Goal: Task Accomplishment & Management: Use online tool/utility

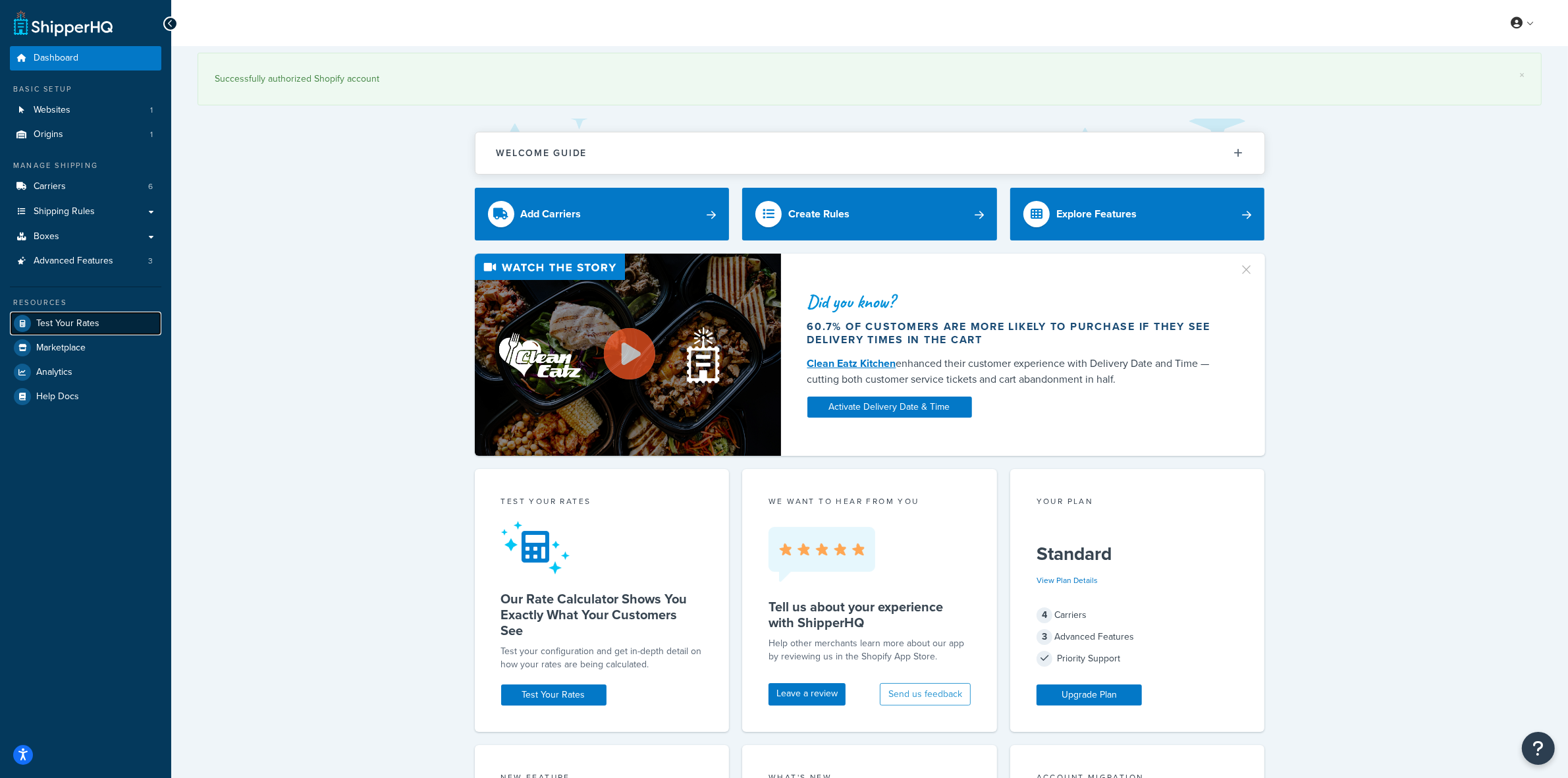
click at [73, 313] on link "Test Your Rates" at bounding box center [86, 323] width 151 height 24
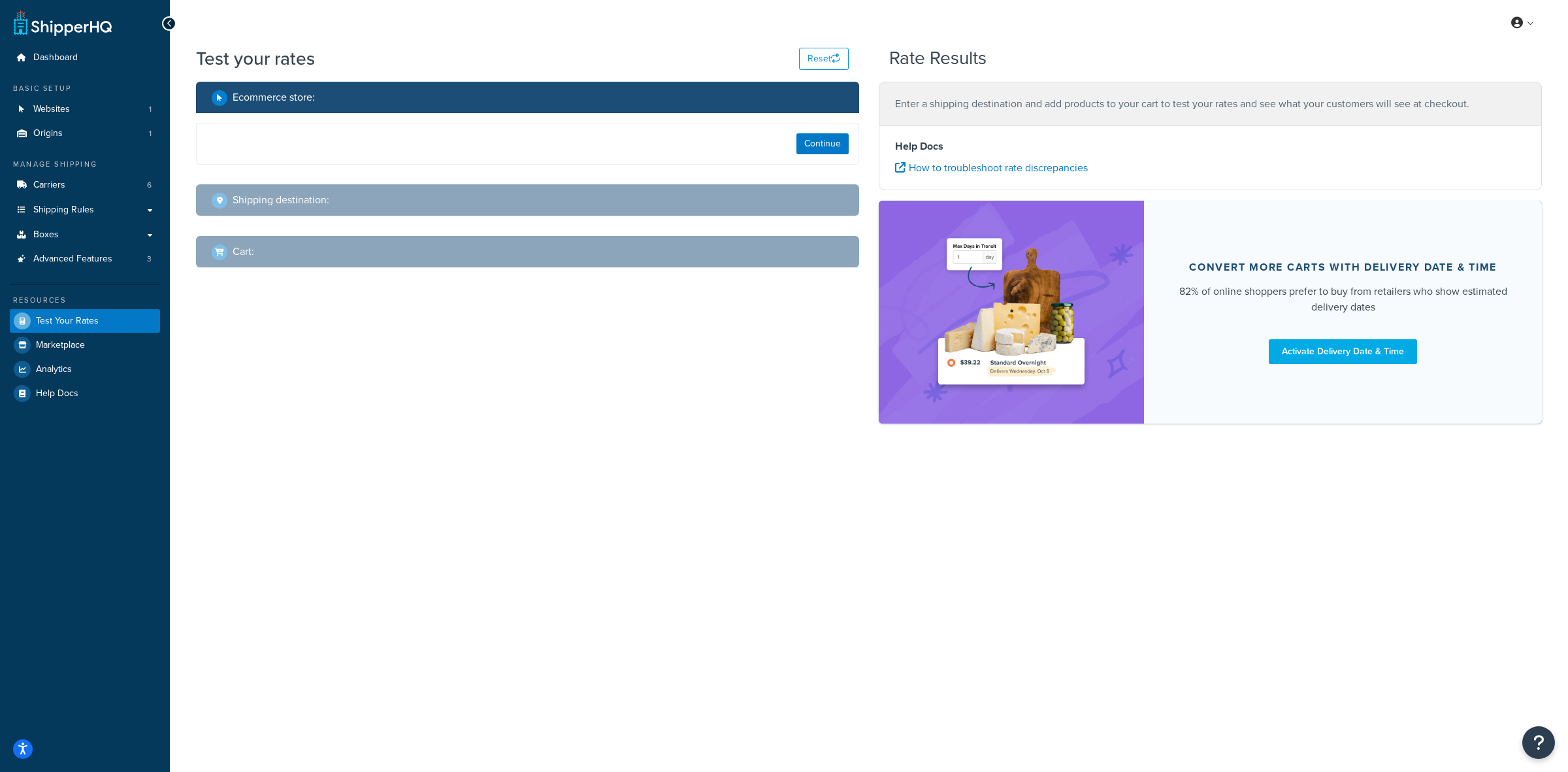
select select "[GEOGRAPHIC_DATA]"
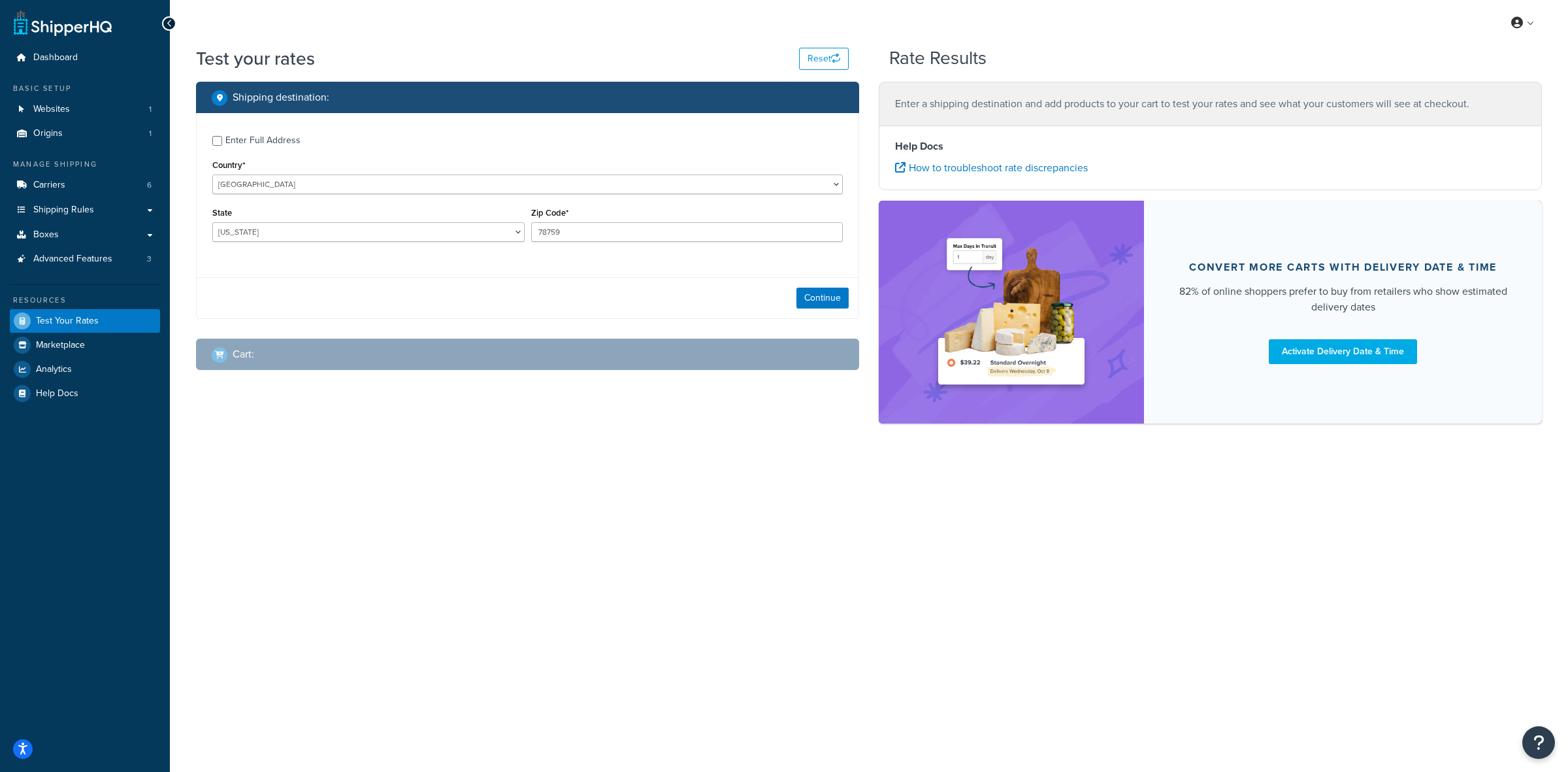
click at [223, 145] on div "Enter Full Address" at bounding box center [527, 139] width 630 height 21
click at [223, 141] on div "Enter Full Address" at bounding box center [527, 139] width 630 height 21
click at [215, 141] on input "Enter Full Address" at bounding box center [217, 141] width 10 height 10
checkbox input "true"
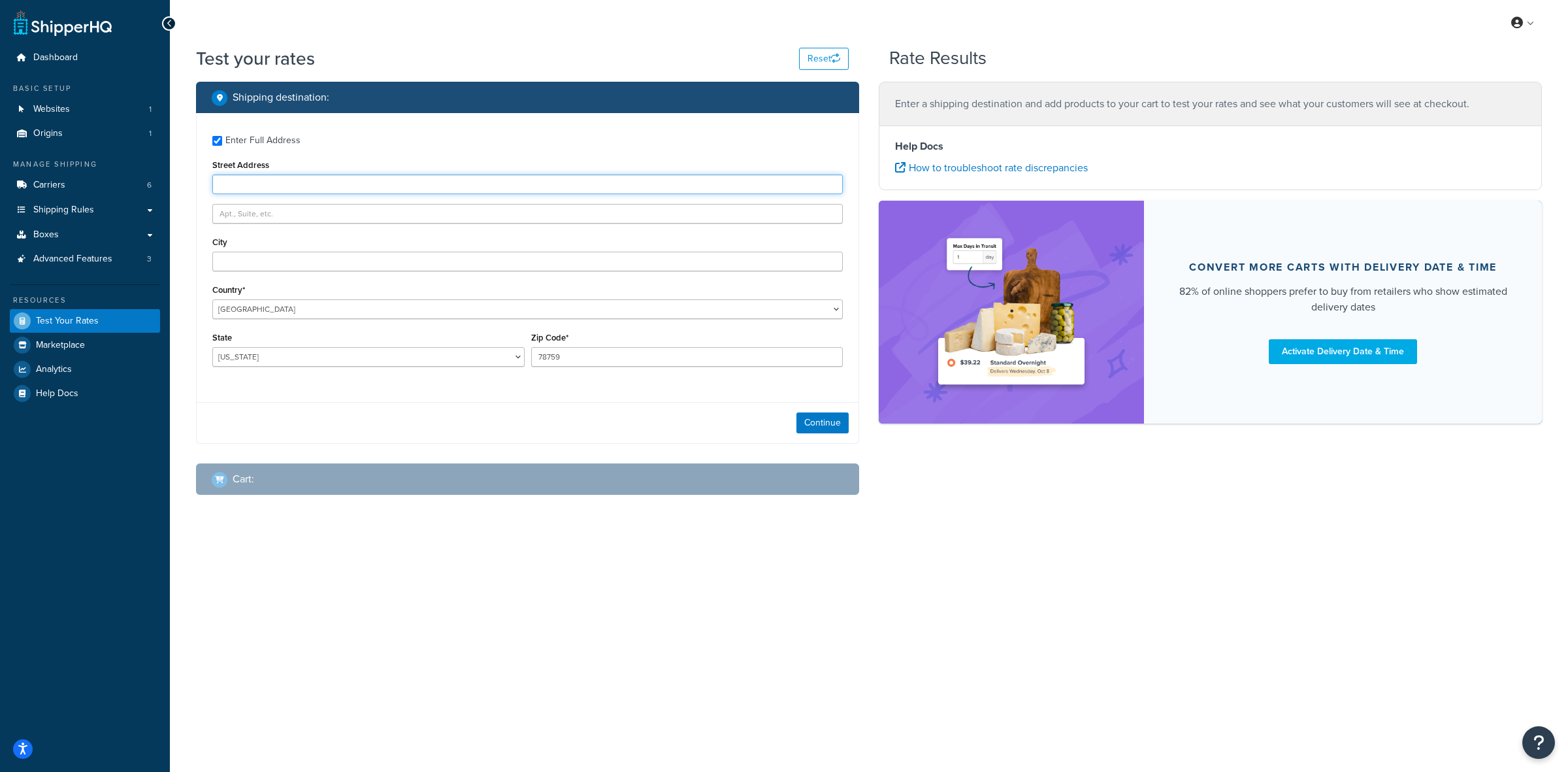
paste input "[STREET_ADDRESS][PERSON_NAME]"
type input "[STREET_ADDRESS][PERSON_NAME]"
click at [223, 361] on select "[US_STATE] [US_STATE] [US_STATE] [US_STATE] [US_STATE] Armed Forces Americas Ar…" at bounding box center [368, 356] width 312 height 19
click at [223, 359] on select "[US_STATE] [US_STATE] [US_STATE] [US_STATE] [US_STATE] Armed Forces Americas Ar…" at bounding box center [368, 356] width 312 height 19
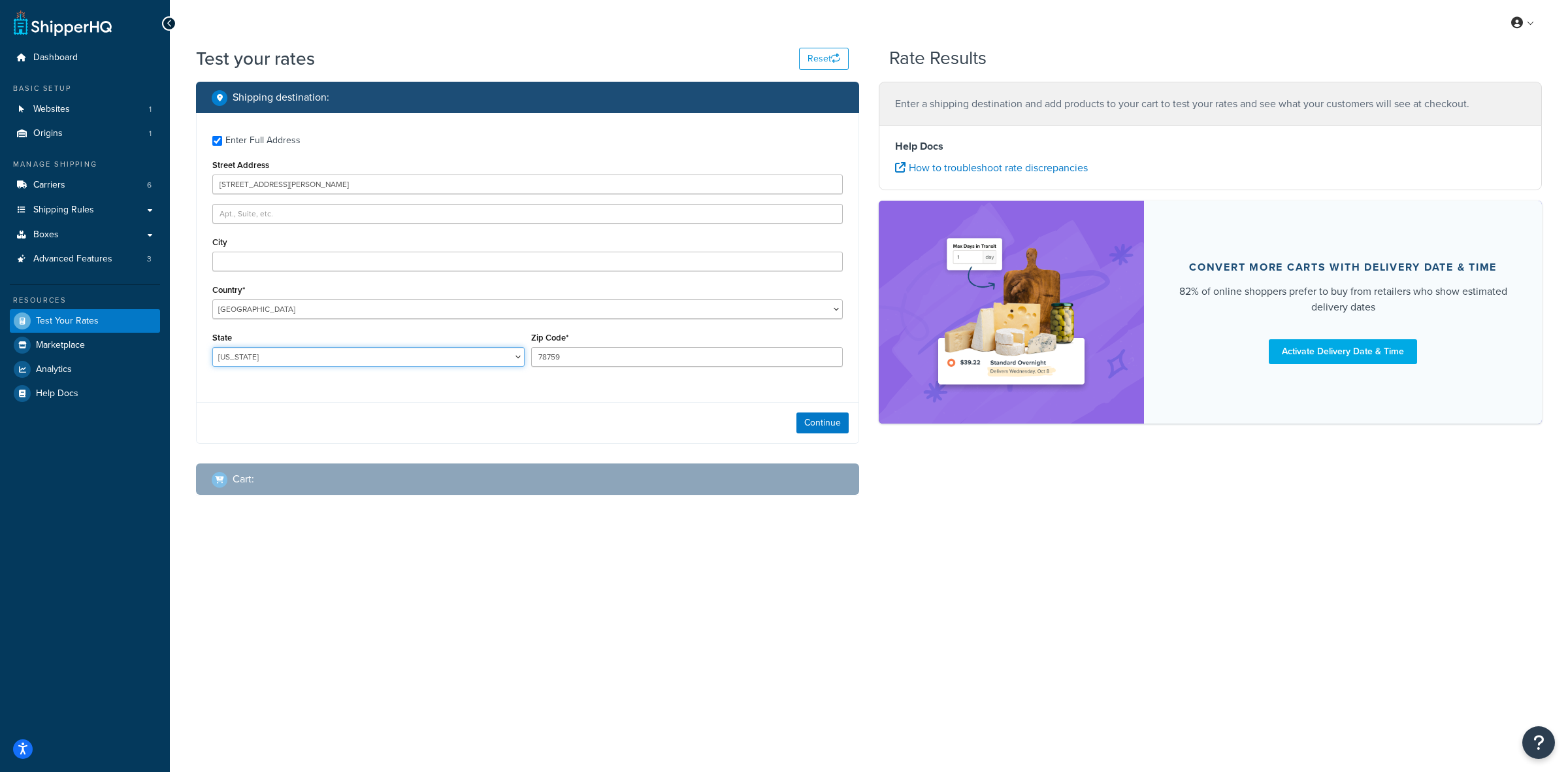
click at [223, 359] on select "[US_STATE] [US_STATE] [US_STATE] [US_STATE] [US_STATE] Armed Forces Americas Ar…" at bounding box center [368, 356] width 312 height 19
click at [224, 357] on select "[US_STATE] [US_STATE] [US_STATE] [US_STATE] [US_STATE] Armed Forces Americas Ar…" at bounding box center [368, 356] width 312 height 19
drag, startPoint x: 226, startPoint y: 356, endPoint x: 322, endPoint y: 356, distance: 96.0
click at [226, 356] on select "[US_STATE] [US_STATE] [US_STATE] [US_STATE] [US_STATE] Armed Forces Americas Ar…" at bounding box center [368, 356] width 312 height 19
drag, startPoint x: 219, startPoint y: 247, endPoint x: 227, endPoint y: 253, distance: 10.0
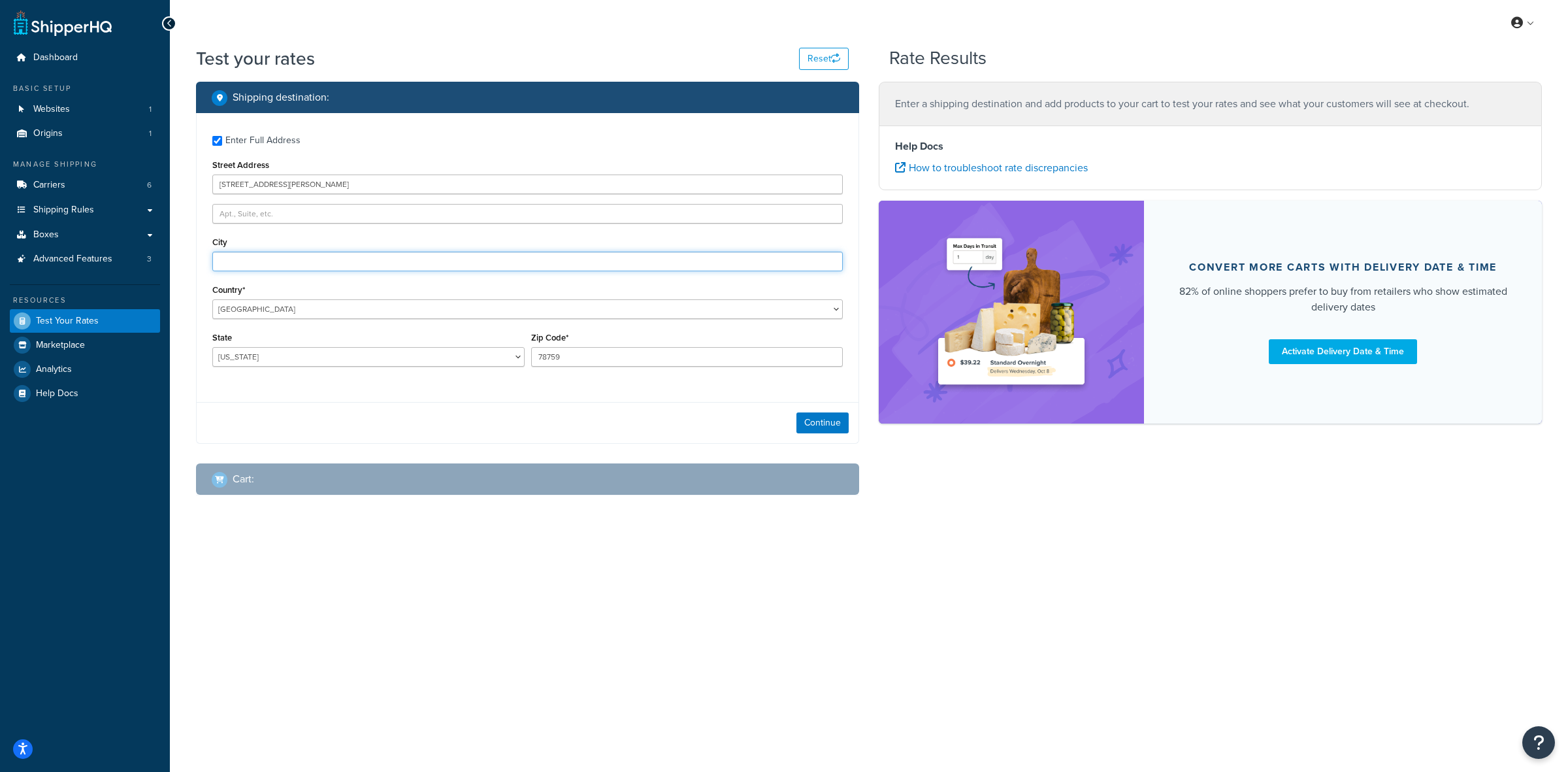
paste input "LaConner"
type input "LaConner"
click at [477, 358] on select "[US_STATE] [US_STATE] [US_STATE] [US_STATE] [US_STATE] Armed Forces Americas Ar…" at bounding box center [368, 356] width 312 height 19
select select "WA"
click at [212, 347] on select "[US_STATE] [US_STATE] [US_STATE] [US_STATE] [US_STATE] Armed Forces Americas Ar…" at bounding box center [368, 356] width 312 height 19
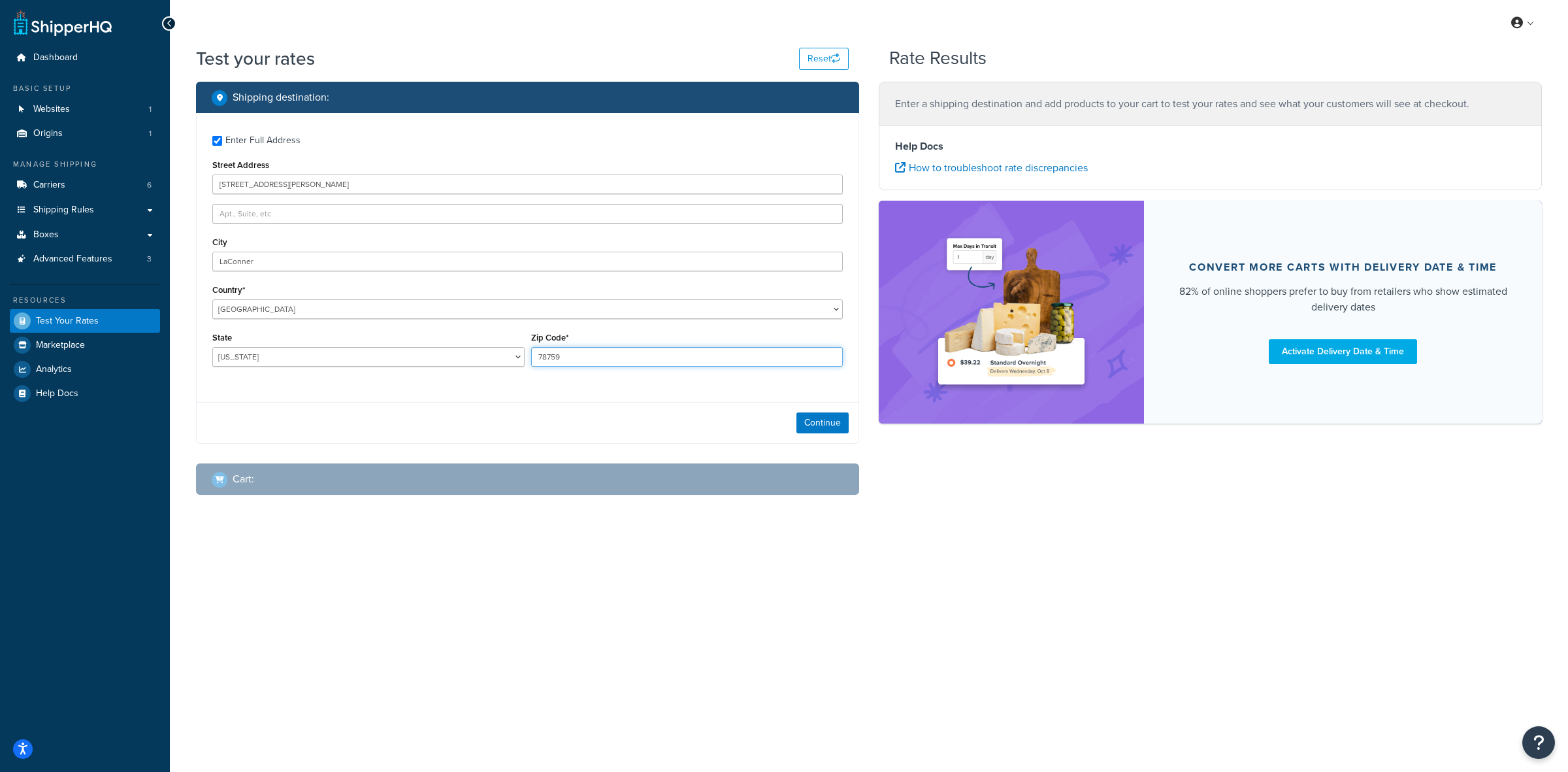
click at [555, 357] on input "78759" at bounding box center [687, 356] width 312 height 19
paste input "98257"
type input "98257"
click at [817, 425] on button "Continue" at bounding box center [822, 423] width 52 height 21
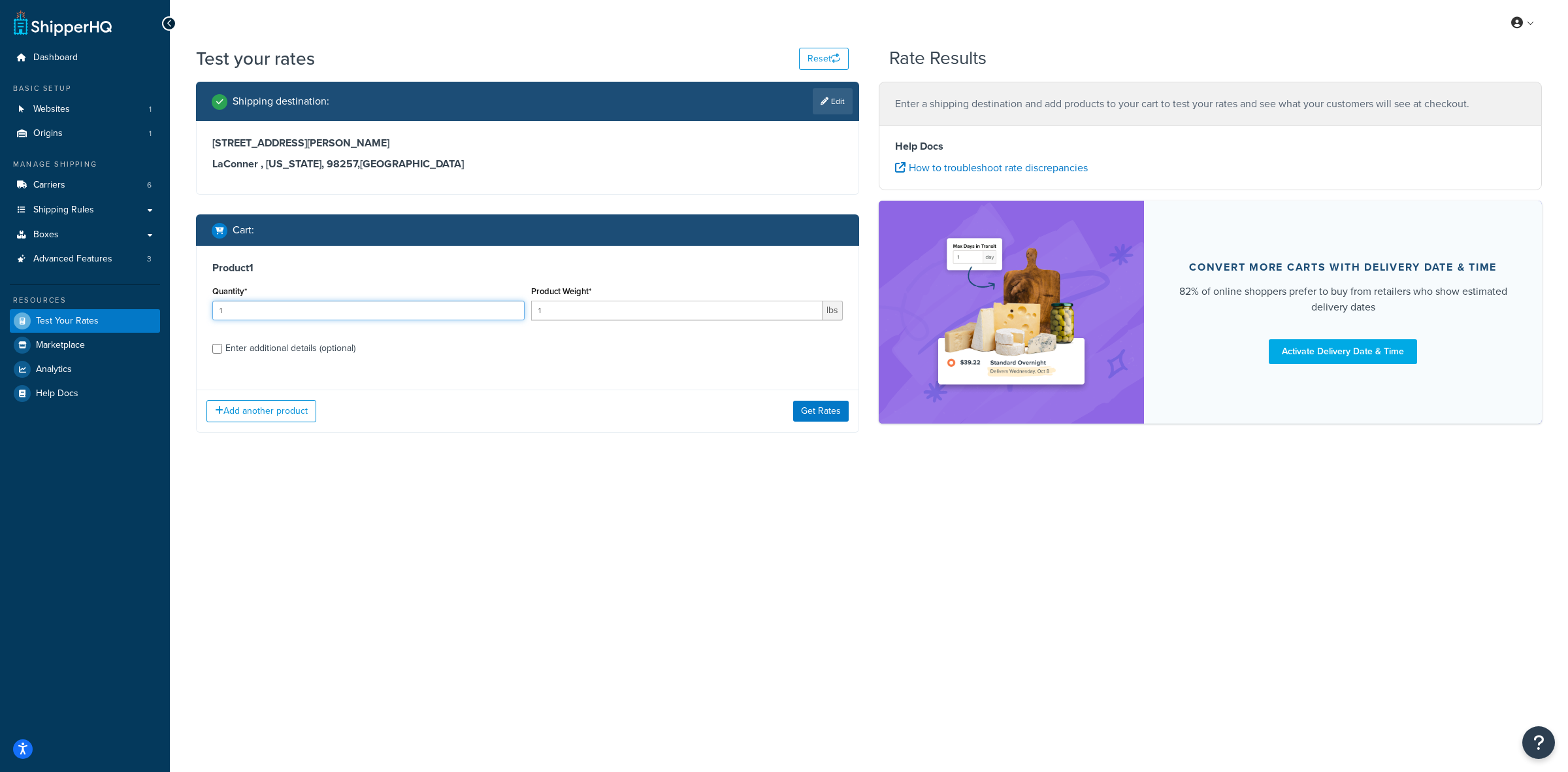
click at [282, 315] on input "1" at bounding box center [368, 310] width 312 height 19
click at [282, 314] on input "1" at bounding box center [368, 310] width 312 height 19
type input "12"
click at [603, 311] on input "1" at bounding box center [677, 310] width 292 height 19
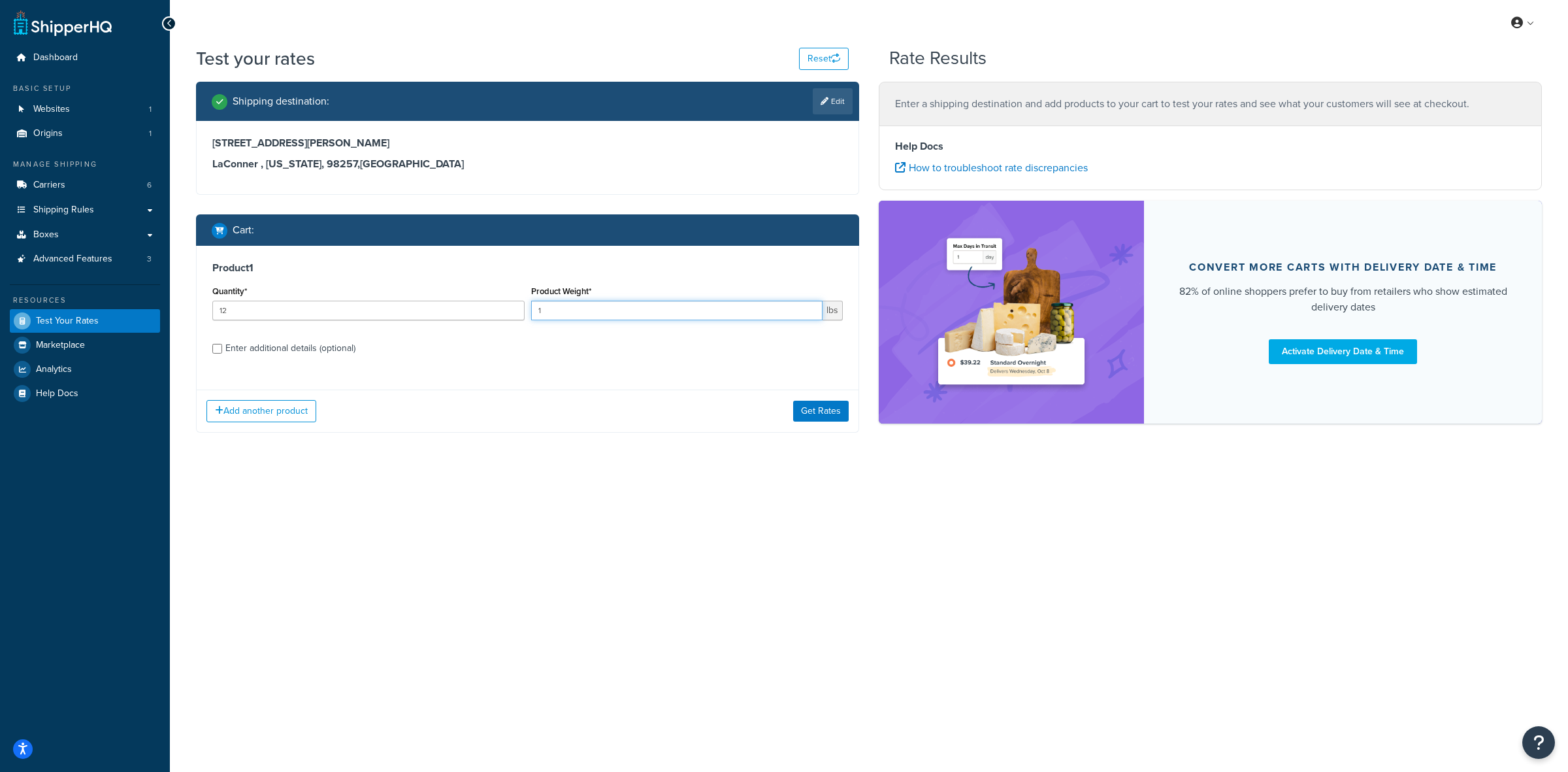
click at [603, 309] on input "1" at bounding box center [677, 310] width 292 height 19
type input "1.75"
click at [322, 356] on div "Enter additional details (optional)" at bounding box center [290, 349] width 130 height 19
click at [222, 354] on input "Enter additional details (optional)" at bounding box center [217, 349] width 10 height 10
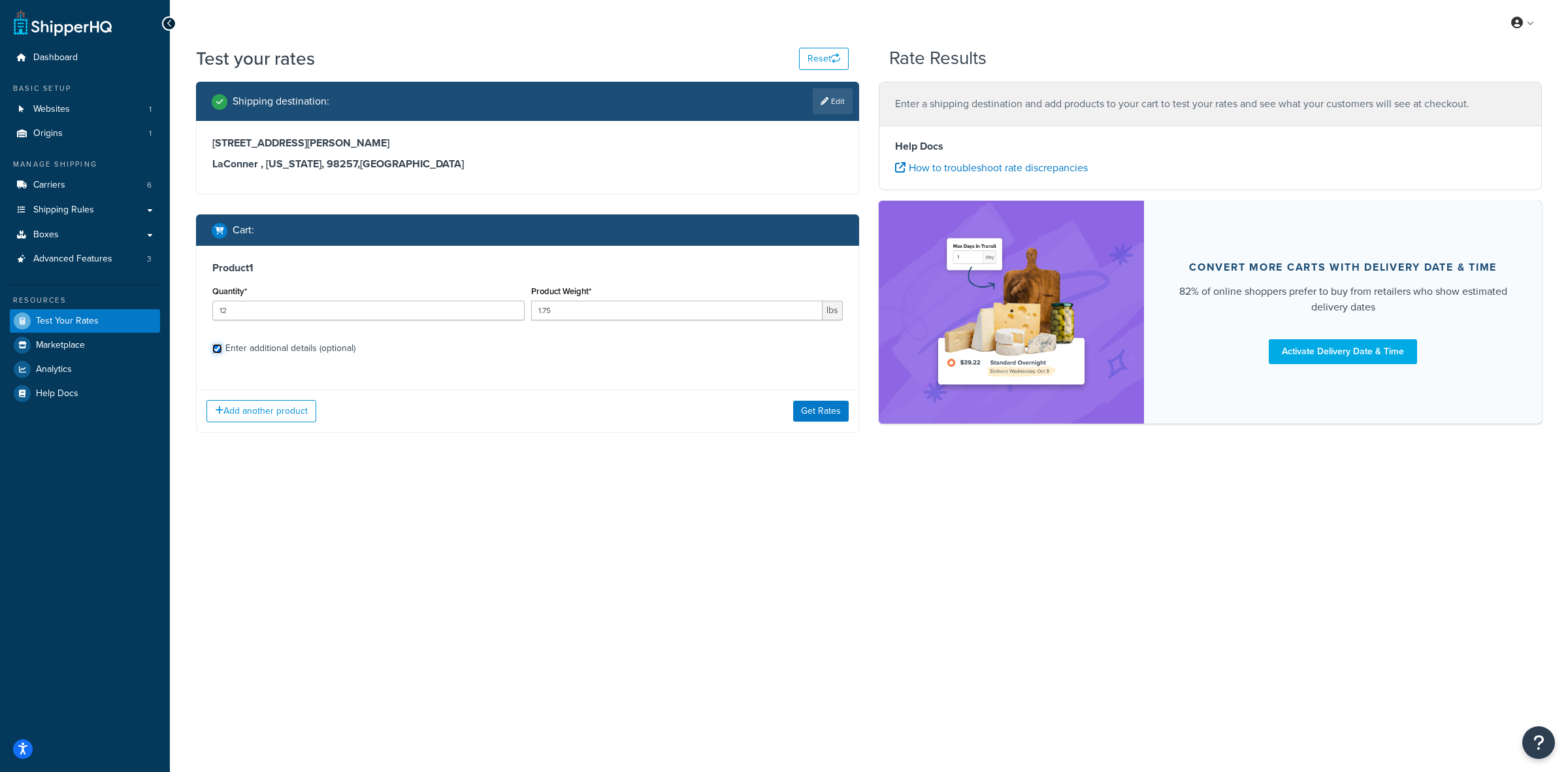
checkbox input "true"
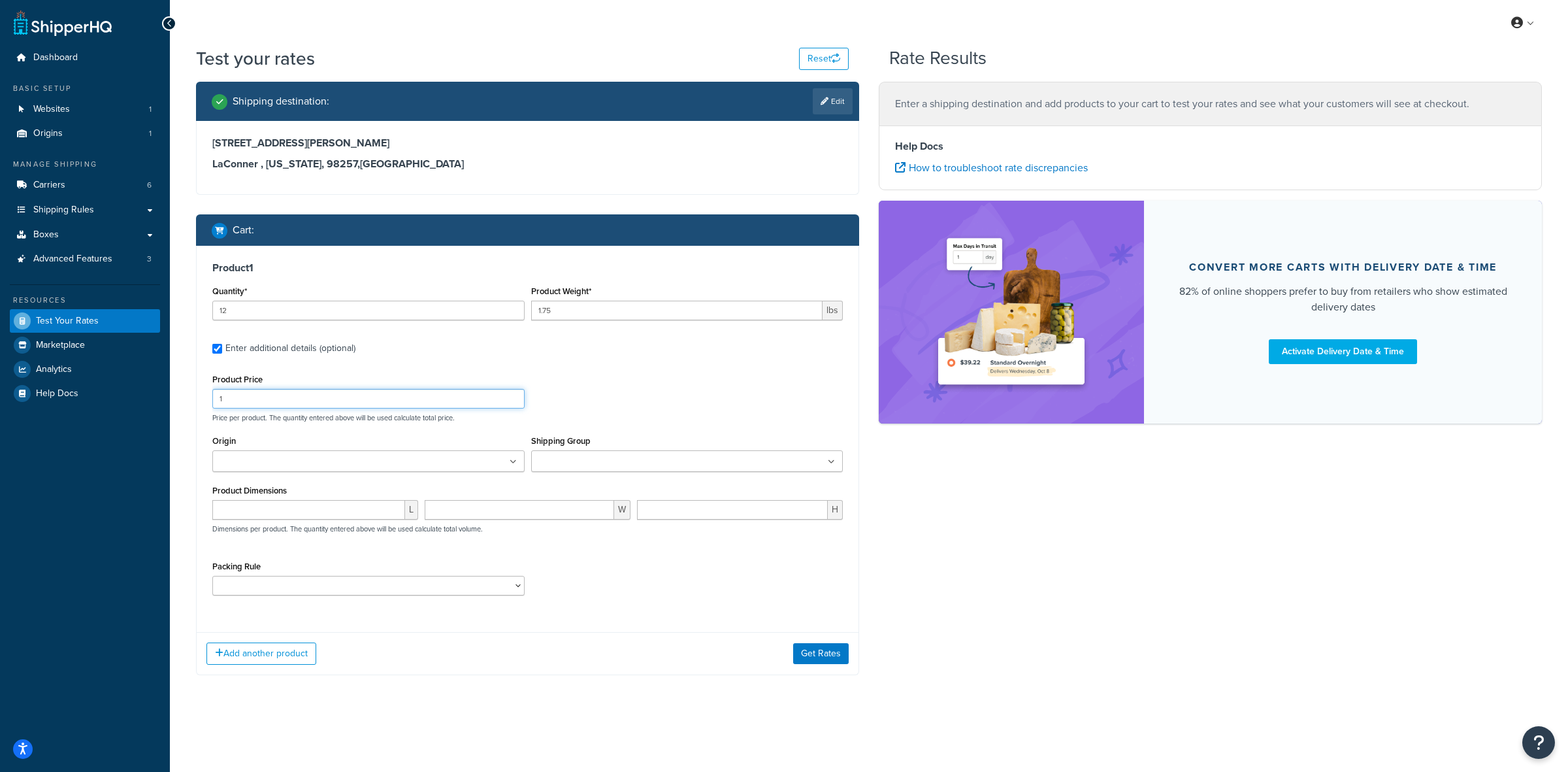
click at [316, 399] on input "1" at bounding box center [368, 398] width 312 height 19
type input "21"
click at [312, 460] on input "Origin" at bounding box center [274, 461] width 115 height 14
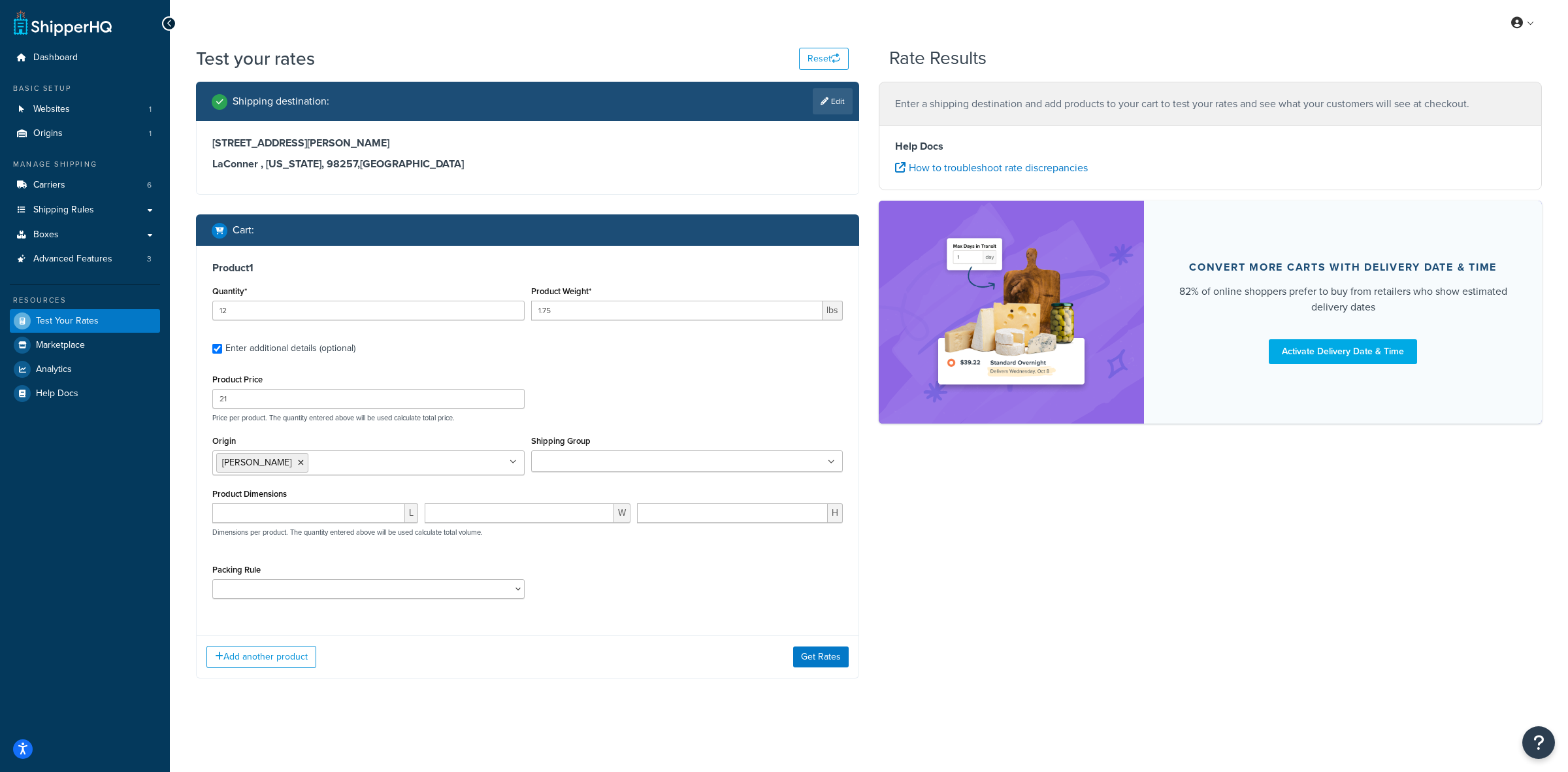
click at [609, 466] on input "Shipping Group" at bounding box center [593, 461] width 115 height 14
click at [448, 565] on div "Packing Rule ACC-CCK ACC-LIN-CER/HANG ACC-NAIL BRUSH CAN-11 CAN-11-TST CAN-26 C…" at bounding box center [368, 579] width 312 height 38
click at [442, 591] on select "ACC-CCK ACC-LIN-CER/HANG ACC-NAIL BRUSH CAN-11 CAN-11-TST CAN-26 CAN-3 DIF-KIT …" at bounding box center [368, 588] width 312 height 19
select select "77343"
click at [212, 580] on select "ACC-CCK ACC-LIN-CER/HANG ACC-NAIL BRUSH CAN-11 CAN-11-TST CAN-26 CAN-3 DIF-KIT …" at bounding box center [368, 588] width 312 height 19
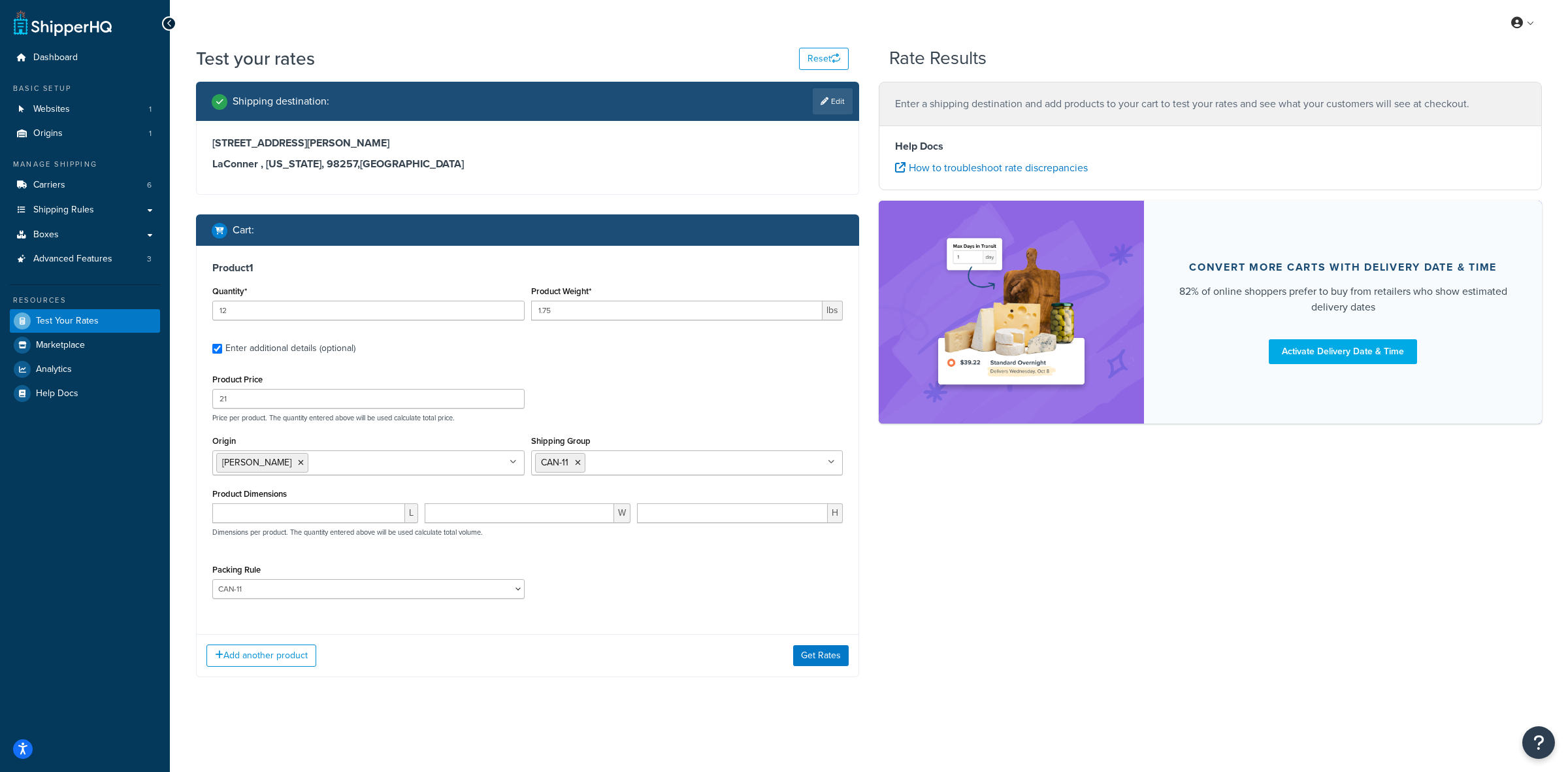
drag, startPoint x: 742, startPoint y: 594, endPoint x: 738, endPoint y: 609, distance: 15.5
click at [743, 604] on div "Packing Rule ACC-CCK ACC-LIN-CER/HANG ACC-NAIL BRUSH CAN-11 CAN-11-TST CAN-26 C…" at bounding box center [527, 584] width 637 height 48
click at [306, 660] on button "Add another product" at bounding box center [261, 655] width 109 height 22
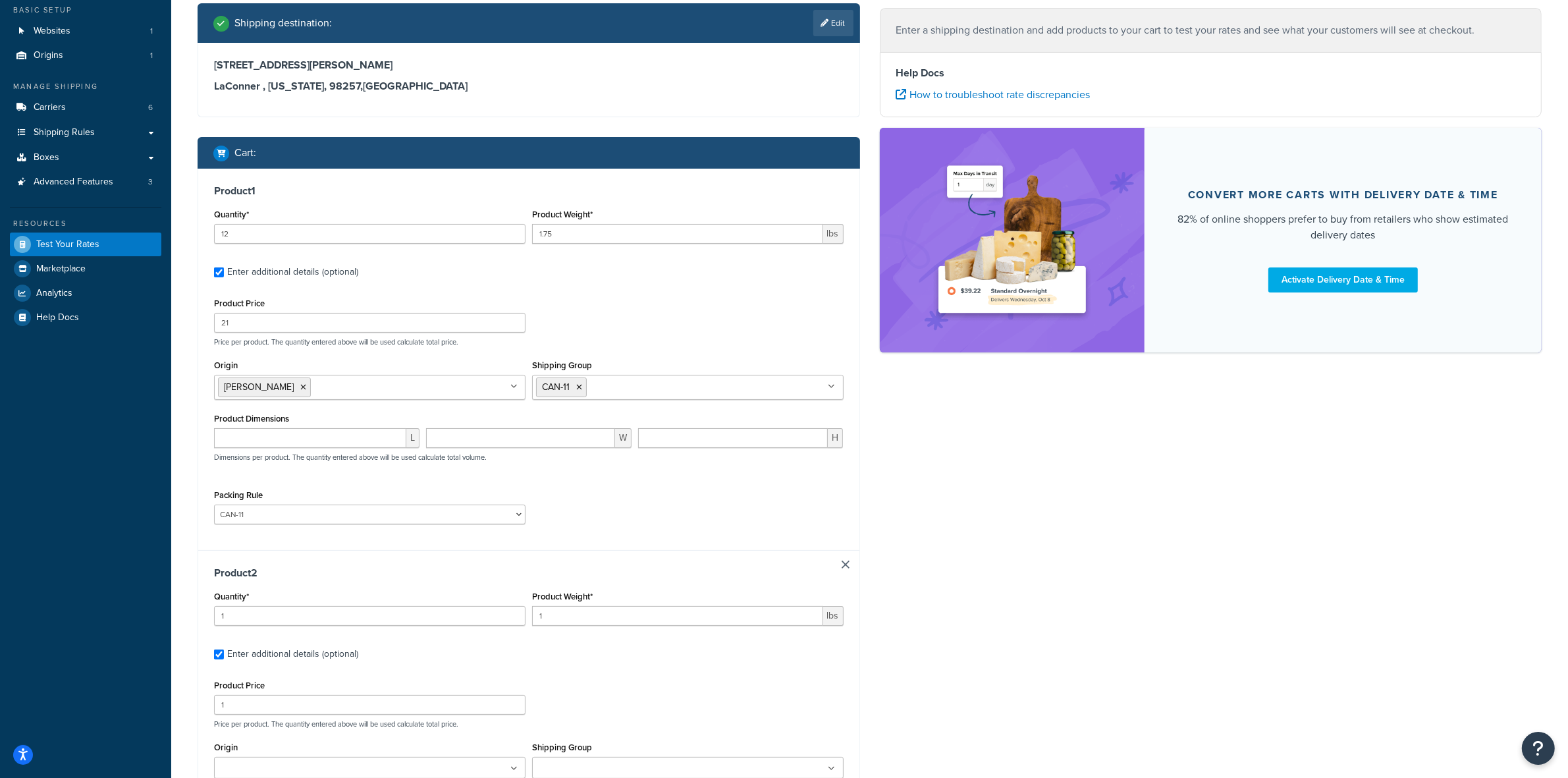
scroll to position [247, 0]
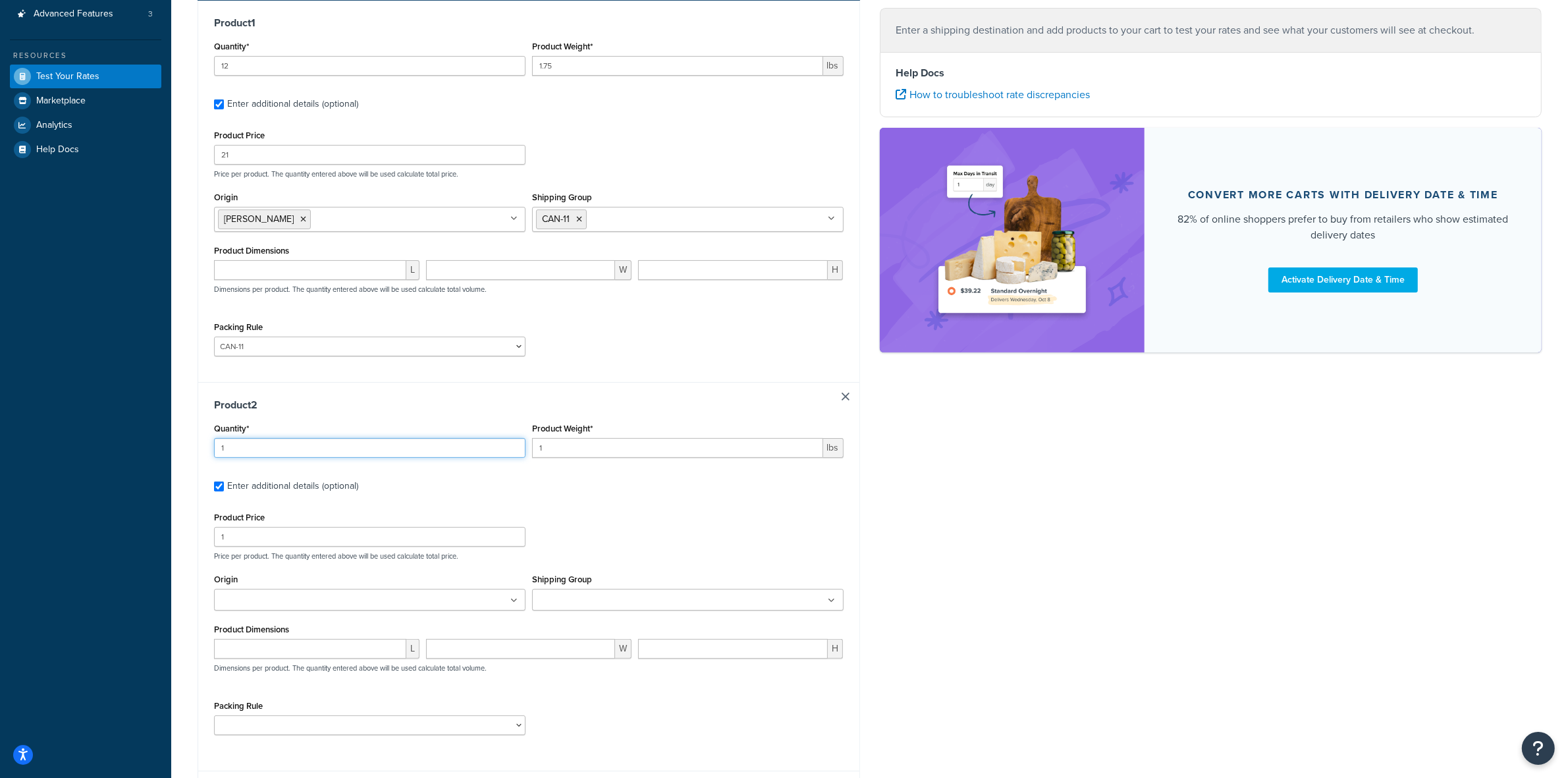
click at [329, 456] on input "1" at bounding box center [369, 447] width 311 height 20
type input "2"
type input "1.5"
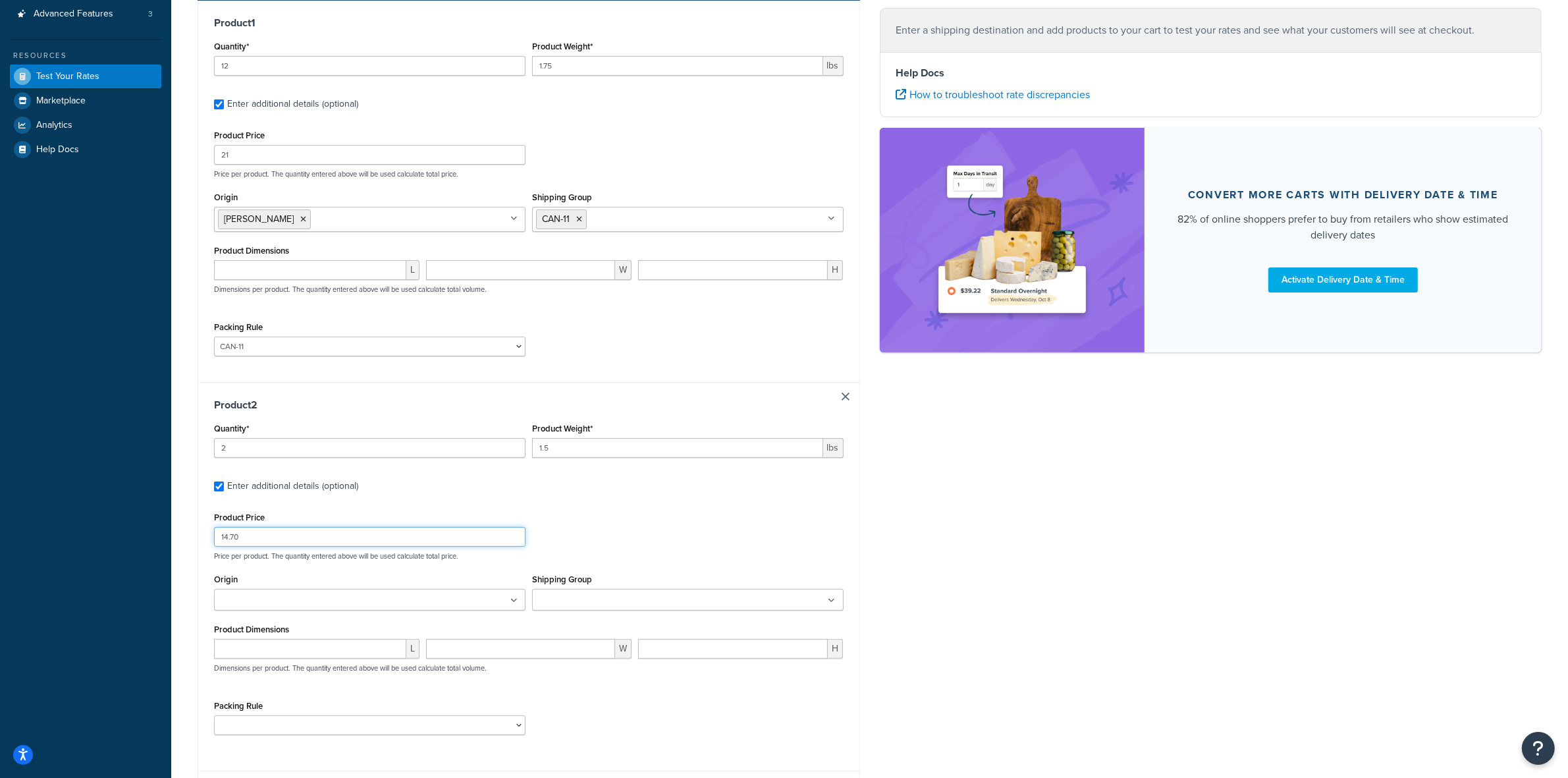
type input "14.70"
click at [490, 610] on ul at bounding box center [369, 600] width 311 height 22
click at [586, 592] on ul at bounding box center [687, 600] width 311 height 22
drag, startPoint x: 348, startPoint y: 703, endPoint x: 359, endPoint y: 719, distance: 19.4
click at [349, 704] on div "Packing Rule ACC-CCK ACC-LIN-CER/HANG ACC-NAIL BRUSH CAN-11 CAN-11-TST CAN-26 C…" at bounding box center [369, 719] width 311 height 38
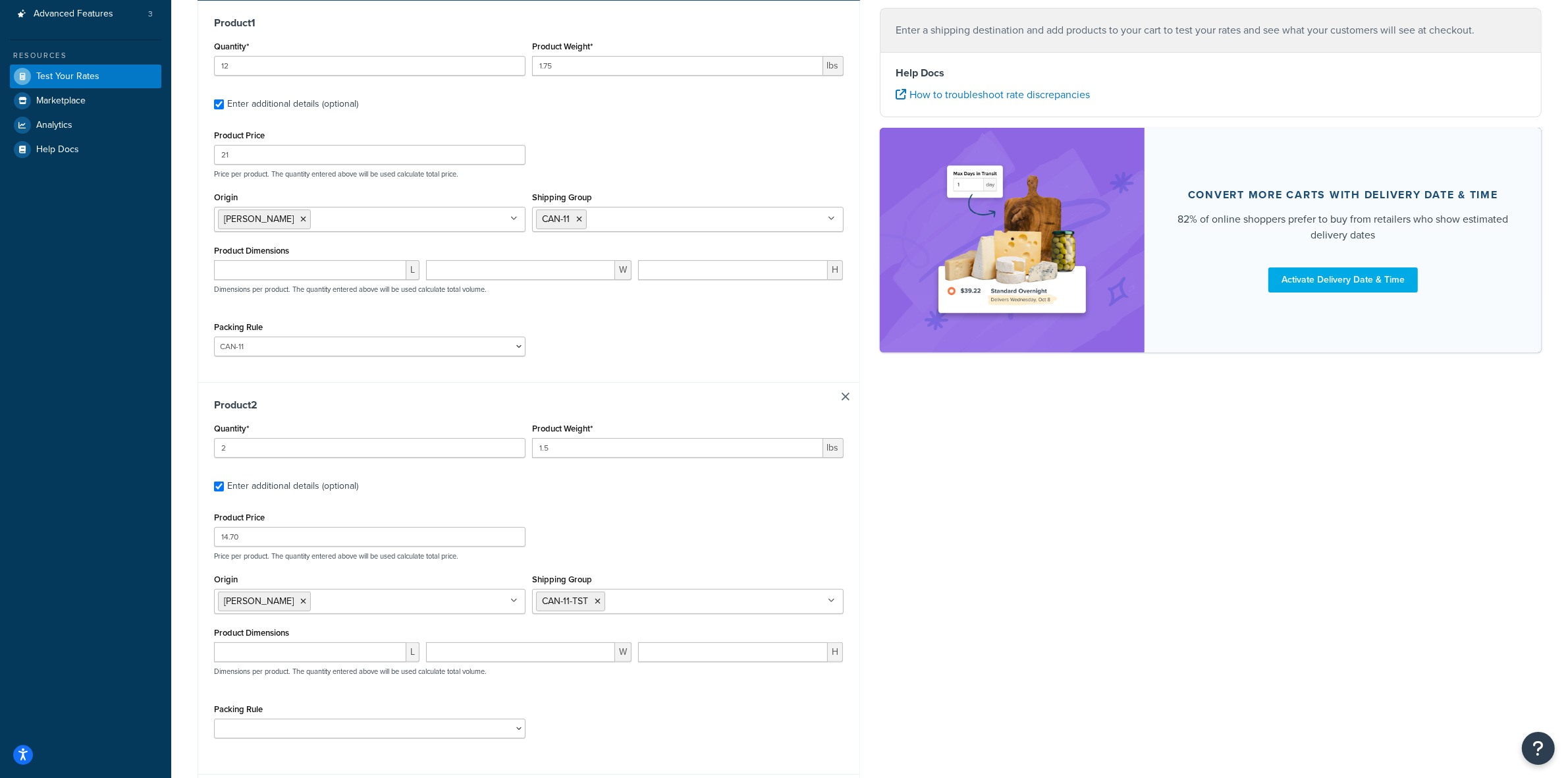
click at [374, 747] on div "Packing Rule ACC-CCK ACC-LIN-CER/HANG ACC-NAIL BRUSH CAN-11 CAN-11-TST CAN-26 C…" at bounding box center [369, 724] width 318 height 48
click at [374, 738] on select "ACC-CCK ACC-LIN-CER/HANG ACC-NAIL BRUSH CAN-11 CAN-11-TST CAN-26 CAN-3 DIF-KIT …" at bounding box center [369, 728] width 311 height 20
select select "81543"
click at [214, 721] on select "ACC-CCK ACC-LIN-CER/HANG ACC-NAIL BRUSH CAN-11 CAN-11-TST CAN-26 CAN-3 DIF-KIT …" at bounding box center [369, 728] width 311 height 20
click at [642, 563] on div "Product Price 14.70 Price per product. The quantity entered above will be used …" at bounding box center [529, 628] width 630 height 239
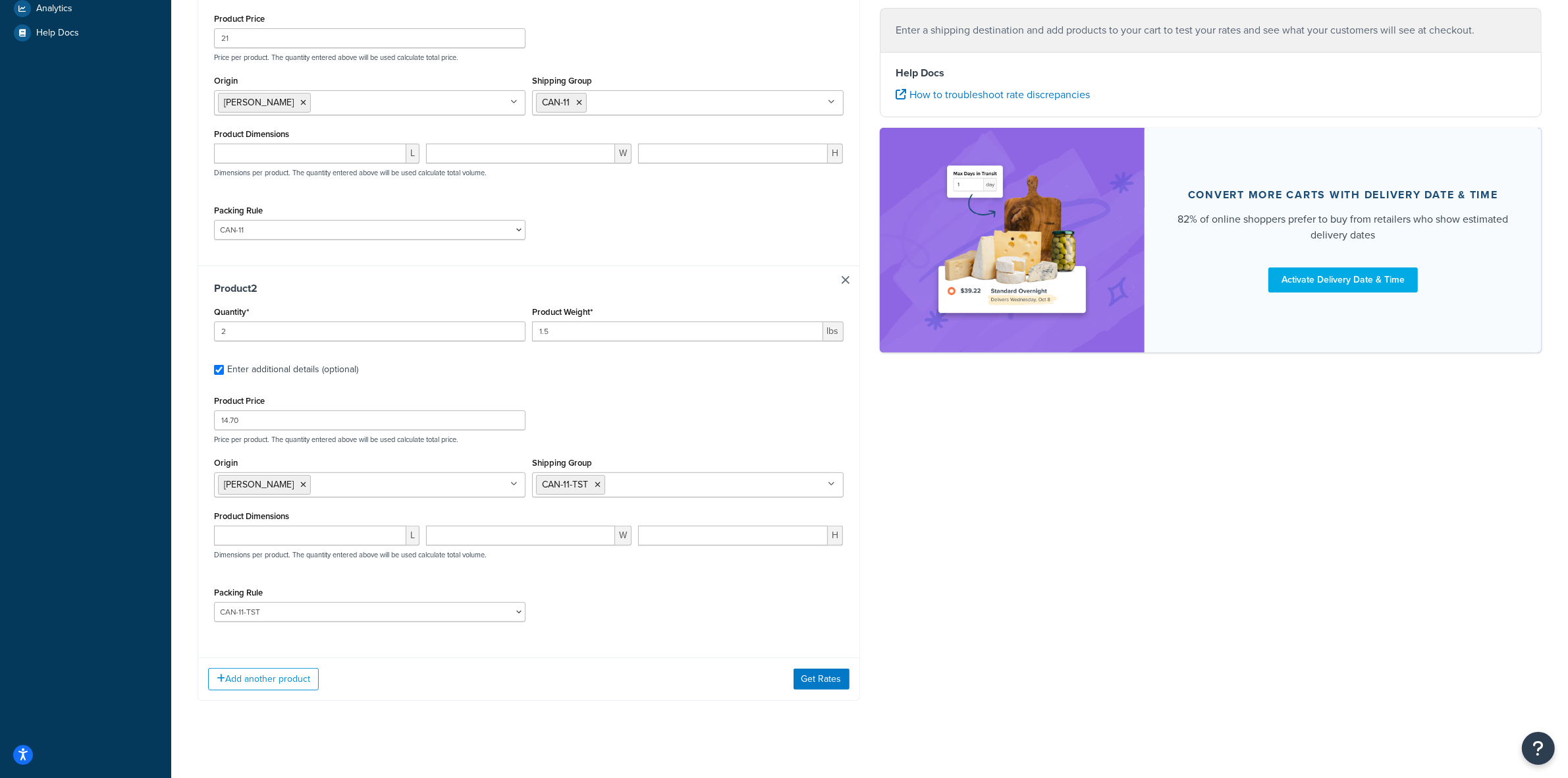
scroll to position [375, 0]
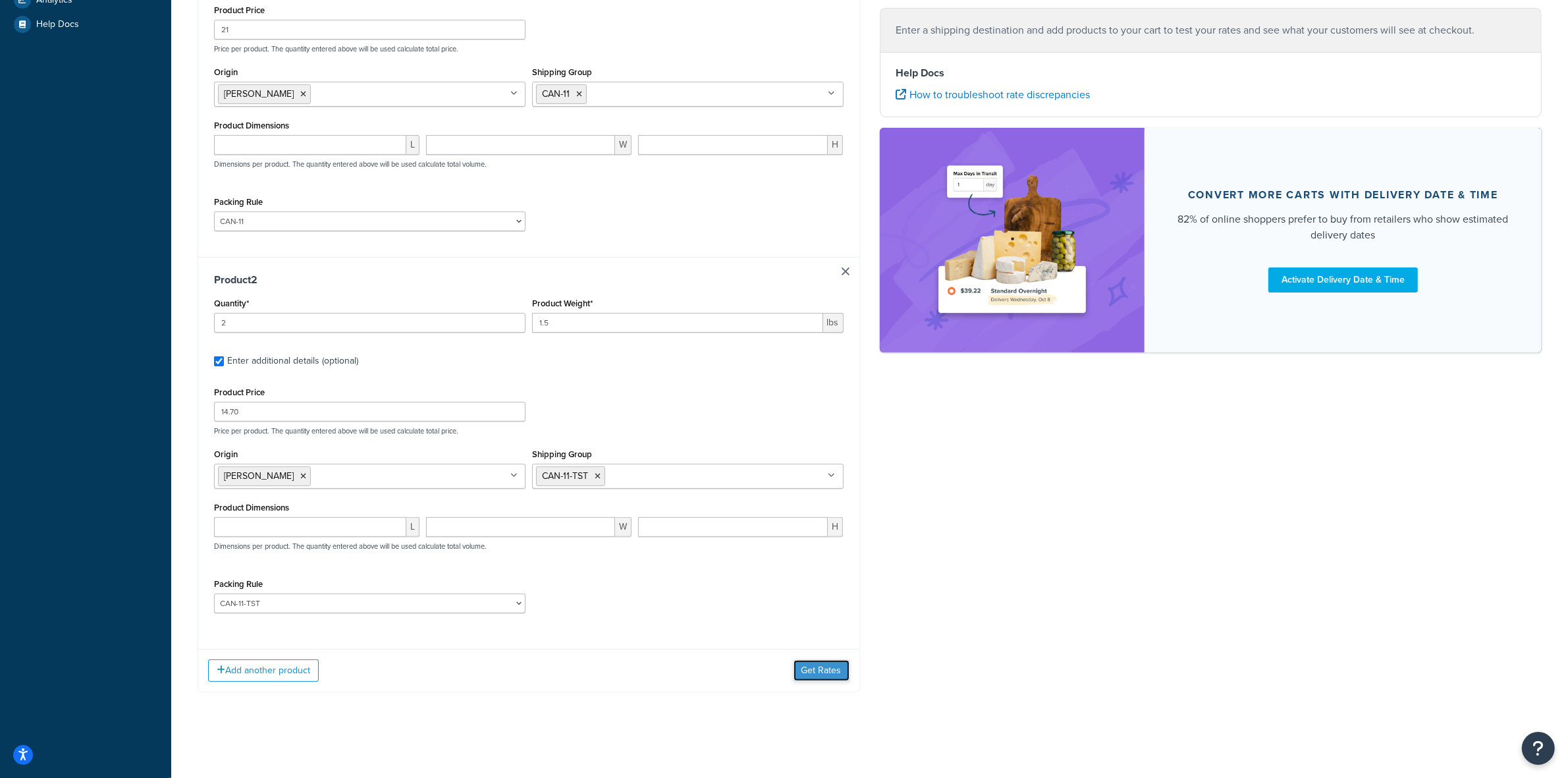
click at [827, 670] on button "Get Rates" at bounding box center [821, 670] width 56 height 21
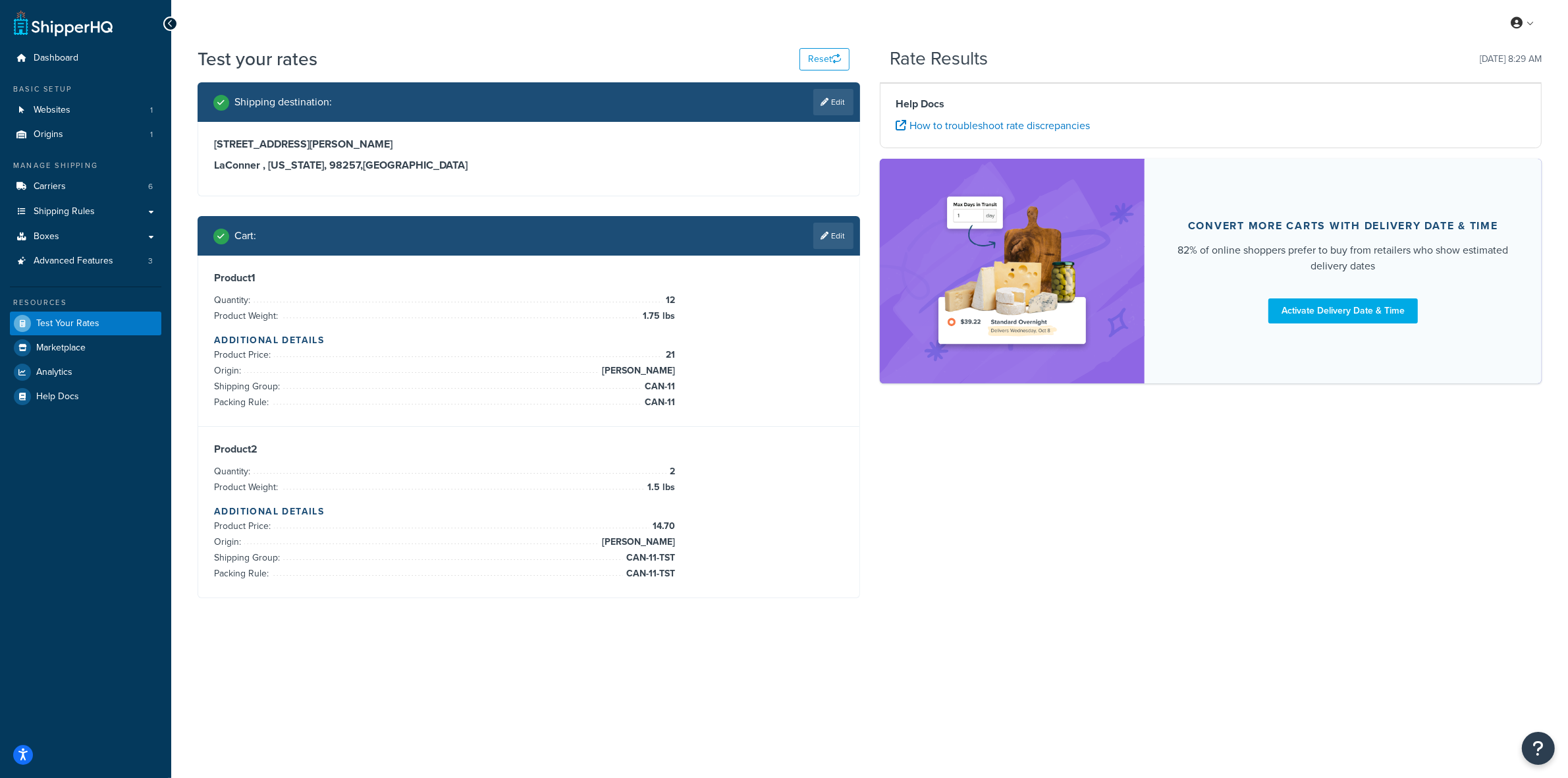
scroll to position [0, 0]
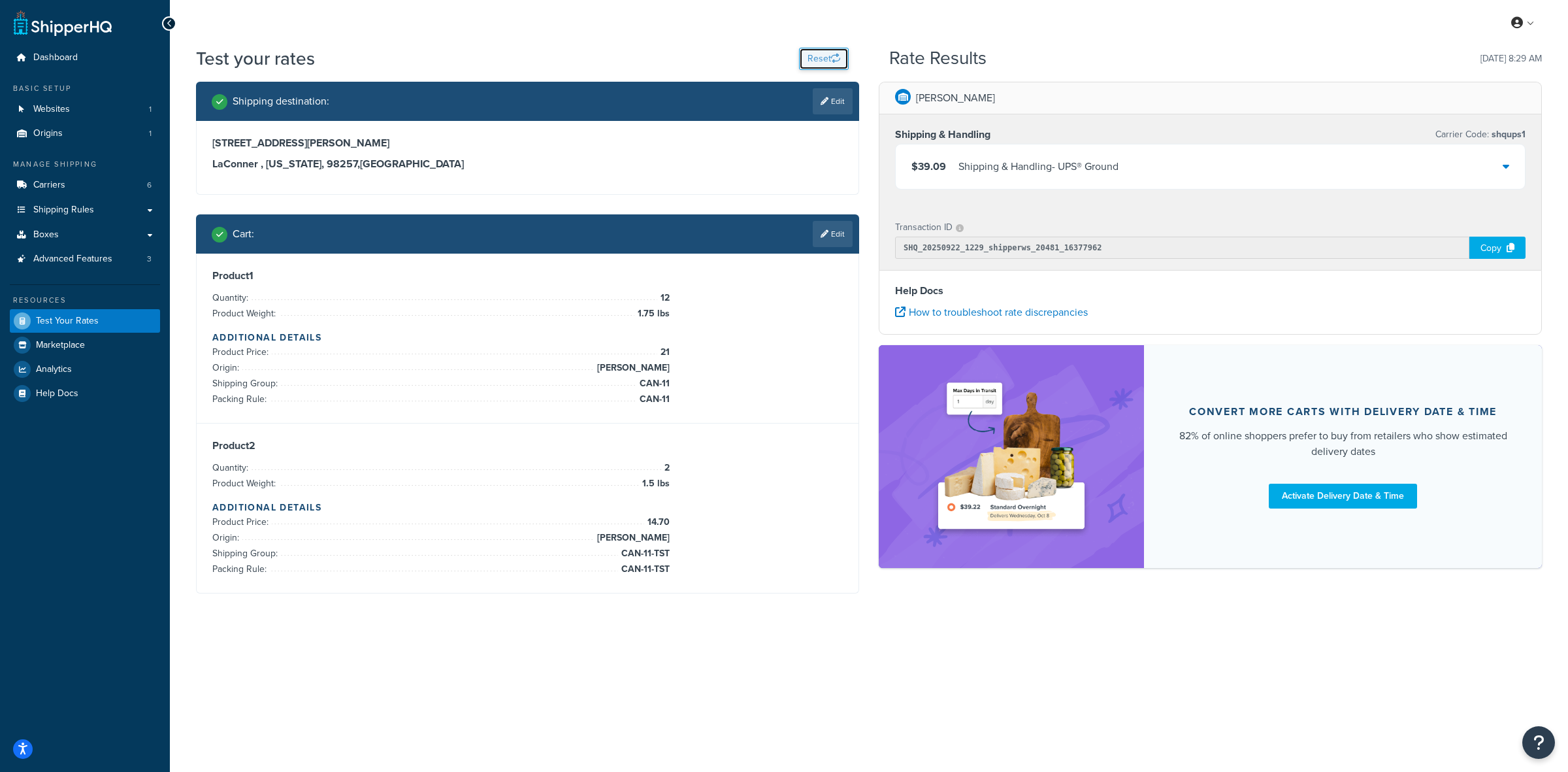
click at [830, 53] on button "Reset" at bounding box center [823, 59] width 50 height 22
select select "[GEOGRAPHIC_DATA]"
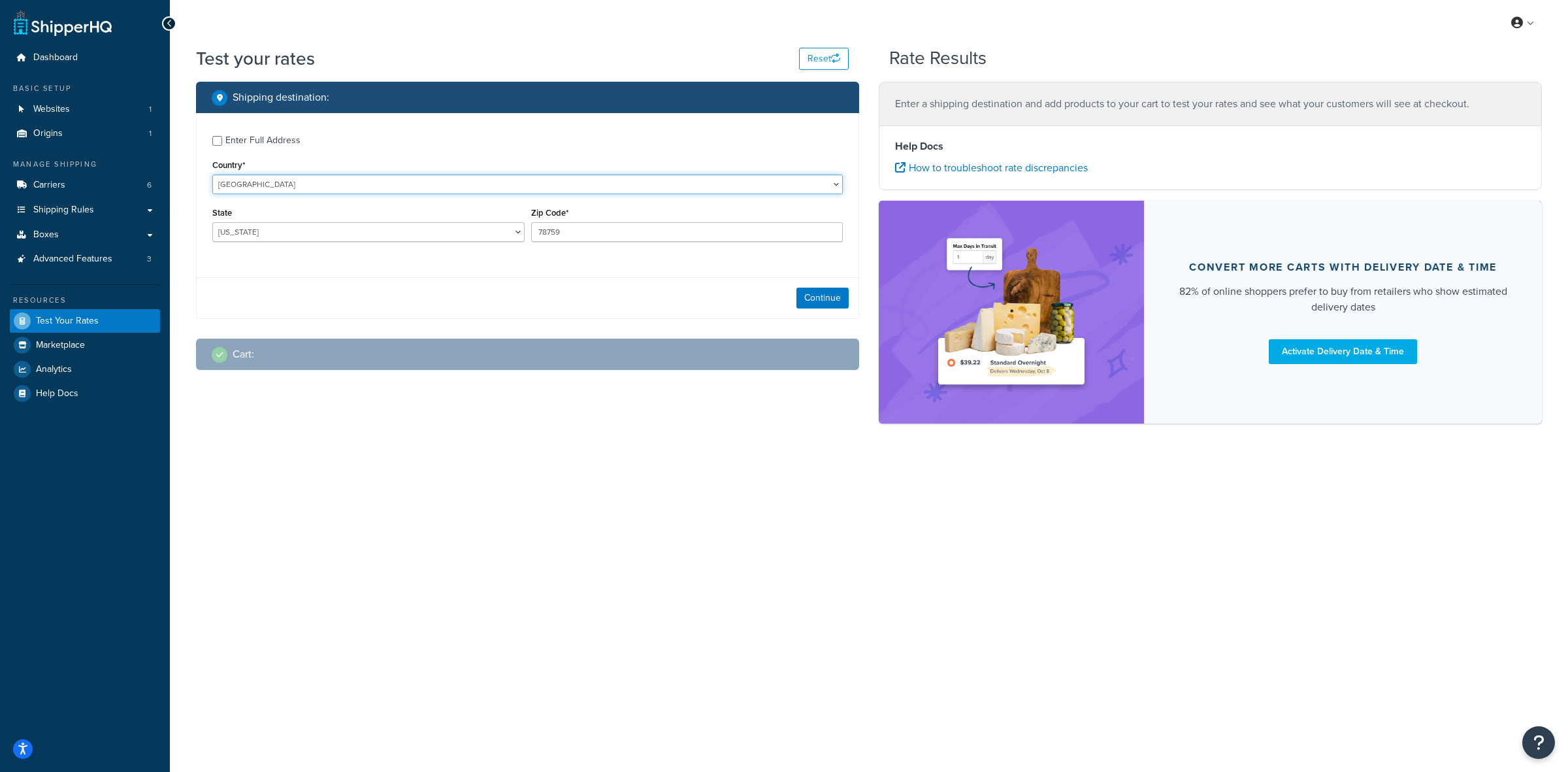
click at [429, 179] on select "[GEOGRAPHIC_DATA] [GEOGRAPHIC_DATA] [GEOGRAPHIC_DATA] [GEOGRAPHIC_DATA] [GEOGRA…" at bounding box center [527, 184] width 630 height 19
select select "CA"
click at [212, 174] on select "[GEOGRAPHIC_DATA] [GEOGRAPHIC_DATA] [GEOGRAPHIC_DATA] [GEOGRAPHIC_DATA] [GEOGRA…" at bounding box center [527, 184] width 630 height 19
click at [380, 231] on select "[GEOGRAPHIC_DATA] [GEOGRAPHIC_DATA] [GEOGRAPHIC_DATA] [GEOGRAPHIC_DATA] [GEOGRA…" at bounding box center [368, 232] width 312 height 19
click at [387, 227] on select "[GEOGRAPHIC_DATA] [GEOGRAPHIC_DATA] [GEOGRAPHIC_DATA] [GEOGRAPHIC_DATA] [GEOGRA…" at bounding box center [368, 232] width 312 height 19
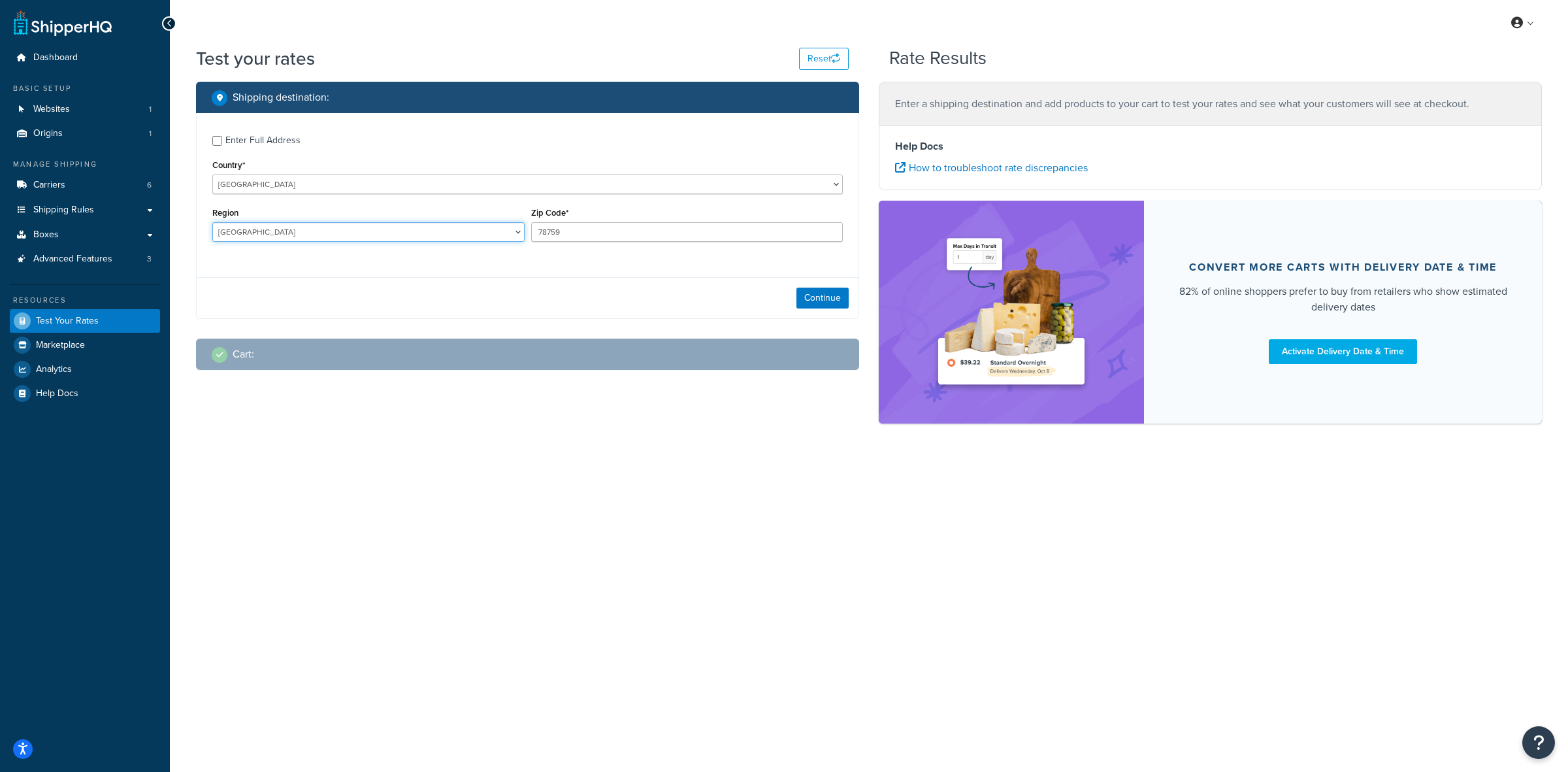
select select "ON"
click at [212, 222] on select "[GEOGRAPHIC_DATA] [GEOGRAPHIC_DATA] [GEOGRAPHIC_DATA] [GEOGRAPHIC_DATA] [GEOGRA…" at bounding box center [368, 232] width 312 height 19
click at [542, 229] on input "78759" at bounding box center [687, 232] width 312 height 19
paste input "N5A 3H2"
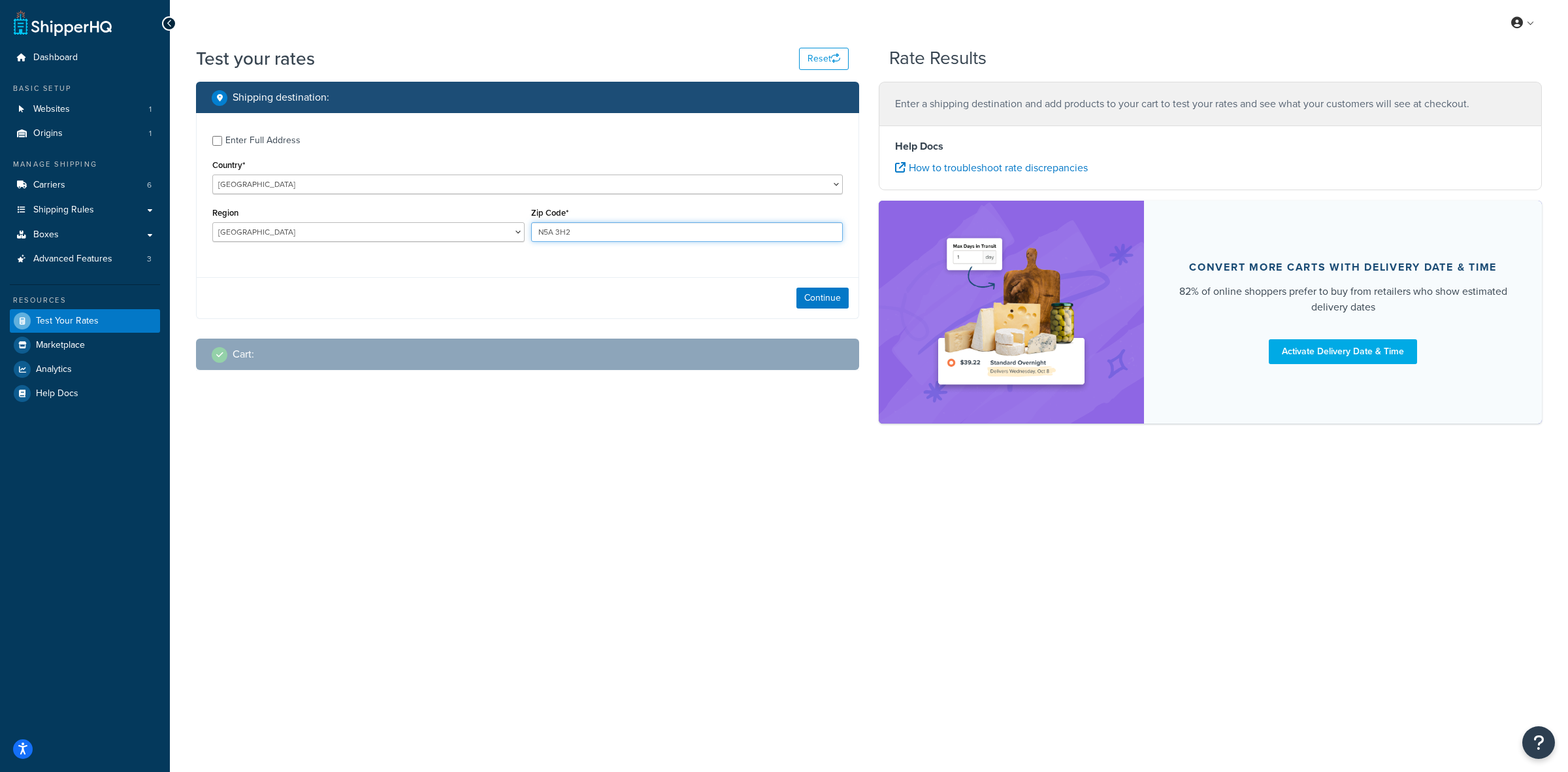
type input "N5A 3H2"
click at [215, 139] on input "Enter Full Address" at bounding box center [217, 141] width 10 height 10
checkbox input "true"
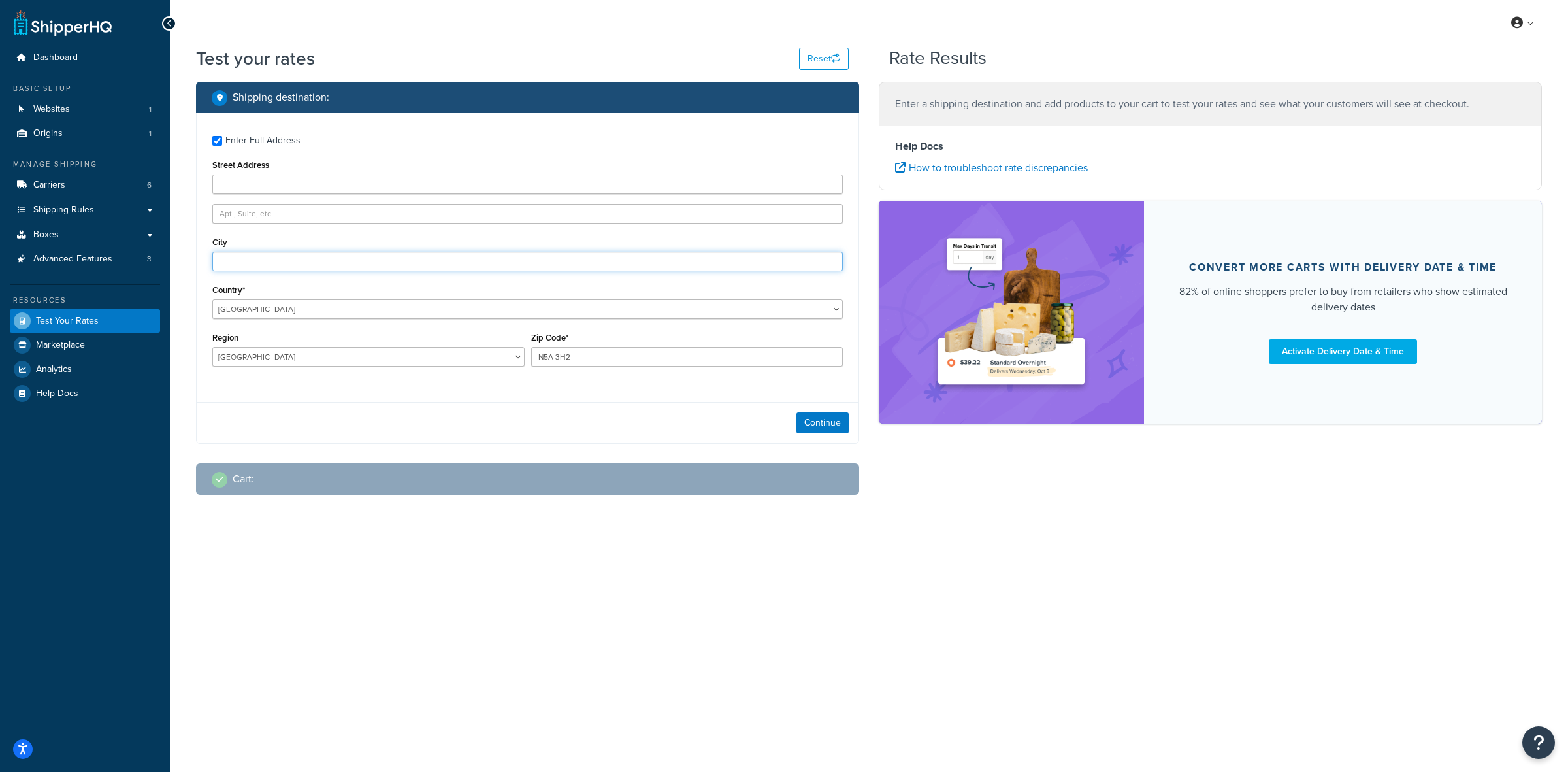
paste input "[GEOGRAPHIC_DATA]"
type input "[GEOGRAPHIC_DATA]"
paste input "[STREET_ADDRESS]"
type input "[STREET_ADDRESS]"
click at [817, 417] on button "Continue" at bounding box center [822, 423] width 52 height 21
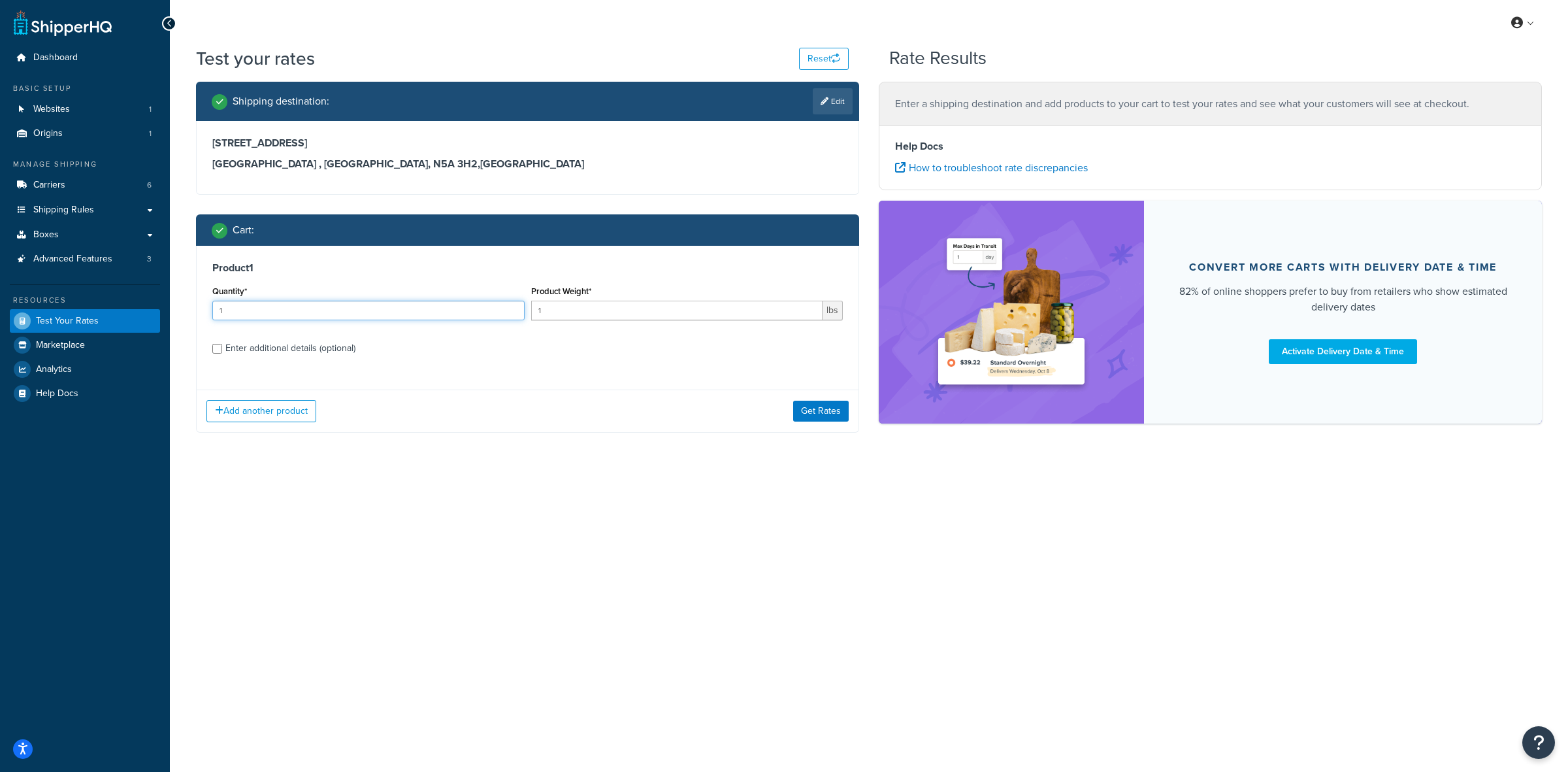
click at [384, 308] on input "1" at bounding box center [368, 310] width 312 height 19
type input "240"
type input "1.75"
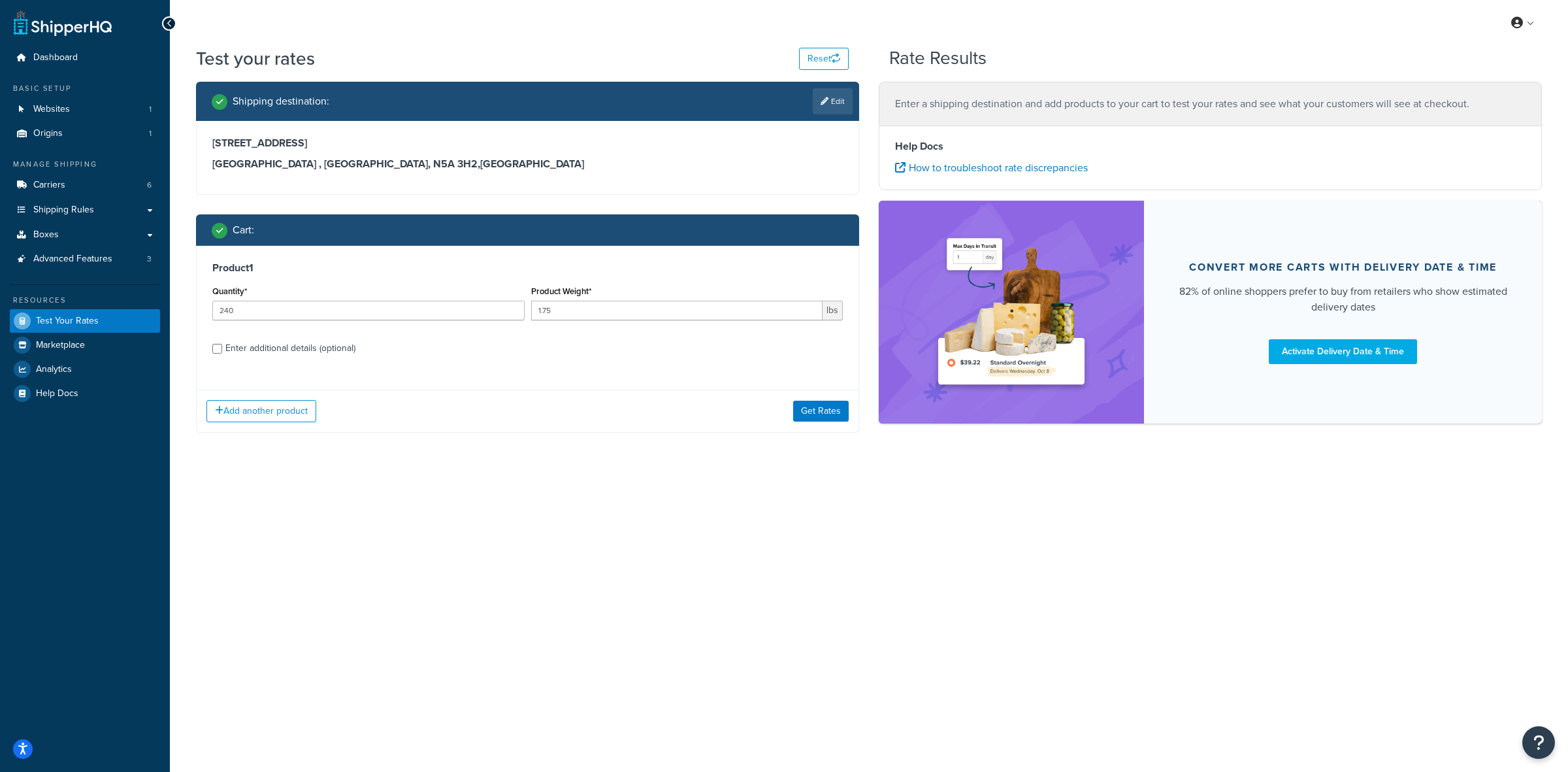
click at [223, 349] on div "Enter additional details (optional)" at bounding box center [527, 347] width 630 height 21
click at [217, 349] on input "Enter additional details (optional)" at bounding box center [217, 349] width 10 height 10
checkbox input "true"
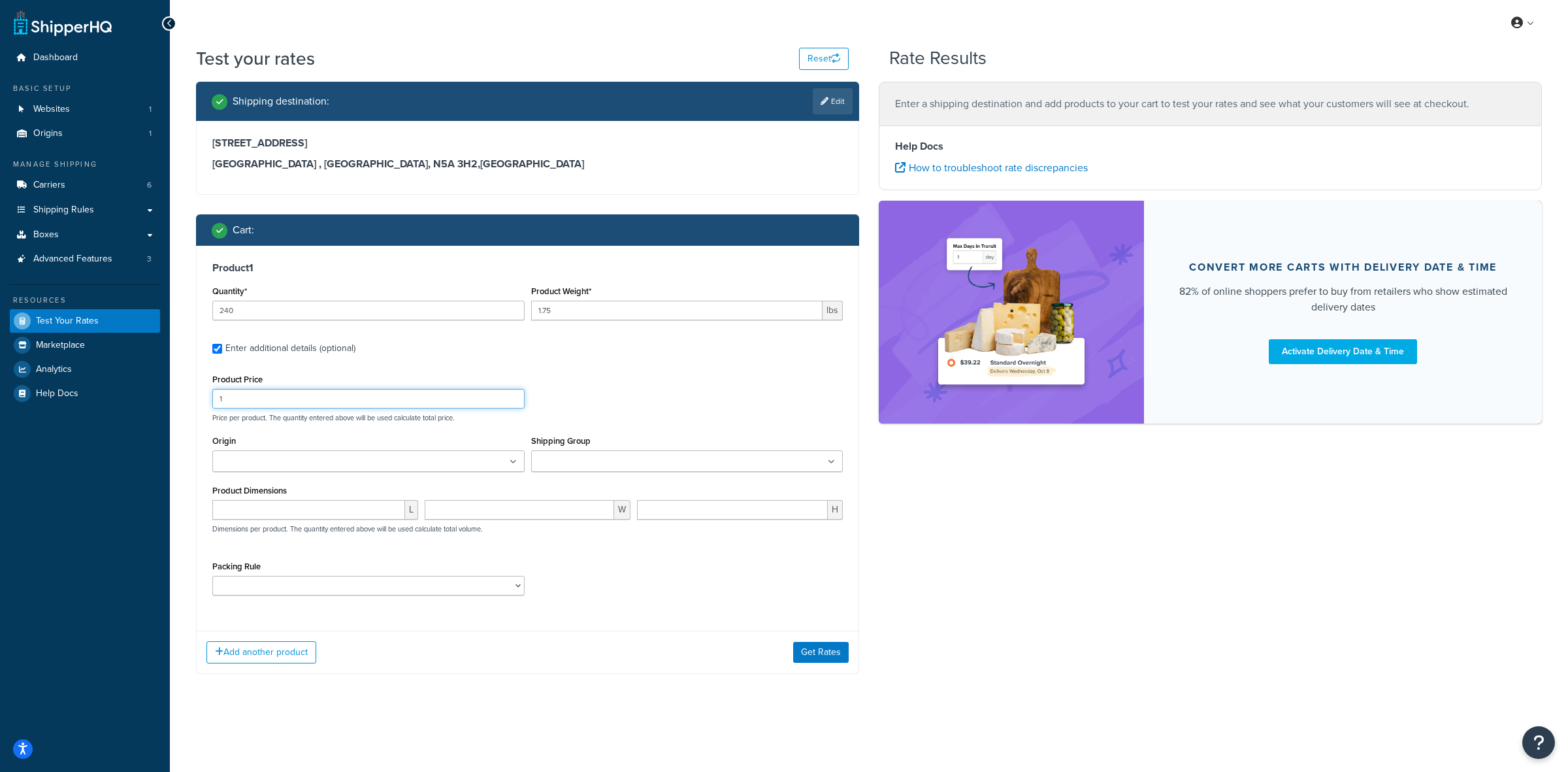
click at [258, 398] on input "1" at bounding box center [368, 398] width 312 height 19
type input "21"
click at [316, 468] on input "Origin" at bounding box center [274, 461] width 115 height 14
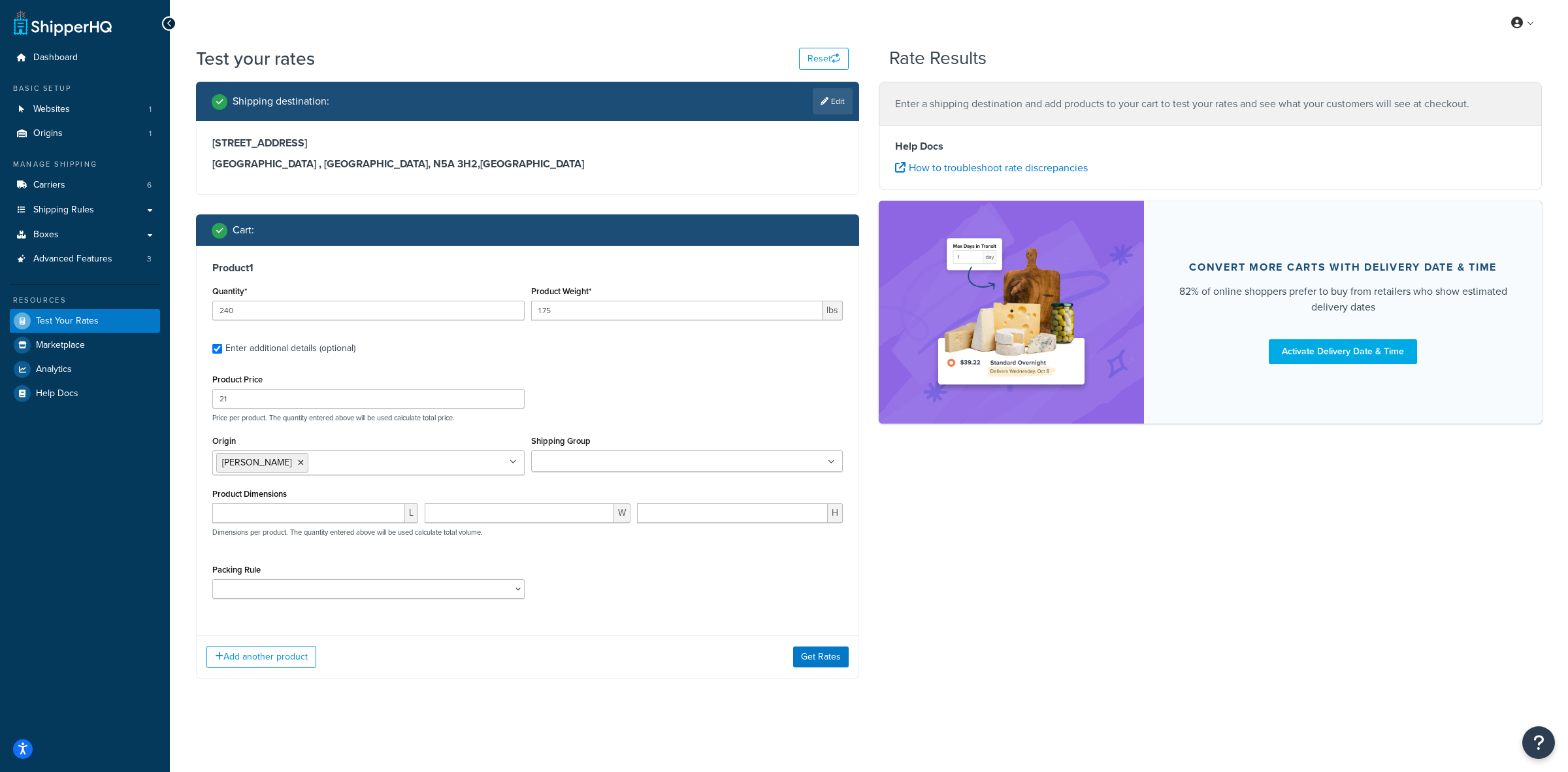
click at [555, 453] on ul at bounding box center [687, 461] width 312 height 22
click at [436, 594] on select "ACC-CCK ACC-LIN-CER/HANG ACC-NAIL BRUSH CAN-11 CAN-11-TST CAN-26 CAN-3 DIF-KIT …" at bounding box center [368, 588] width 312 height 19
select select "77343"
click at [212, 580] on select "ACC-CCK ACC-LIN-CER/HANG ACC-NAIL BRUSH CAN-11 CAN-11-TST CAN-26 CAN-3 DIF-KIT …" at bounding box center [368, 588] width 312 height 19
click at [249, 651] on button "Add another product" at bounding box center [261, 655] width 109 height 22
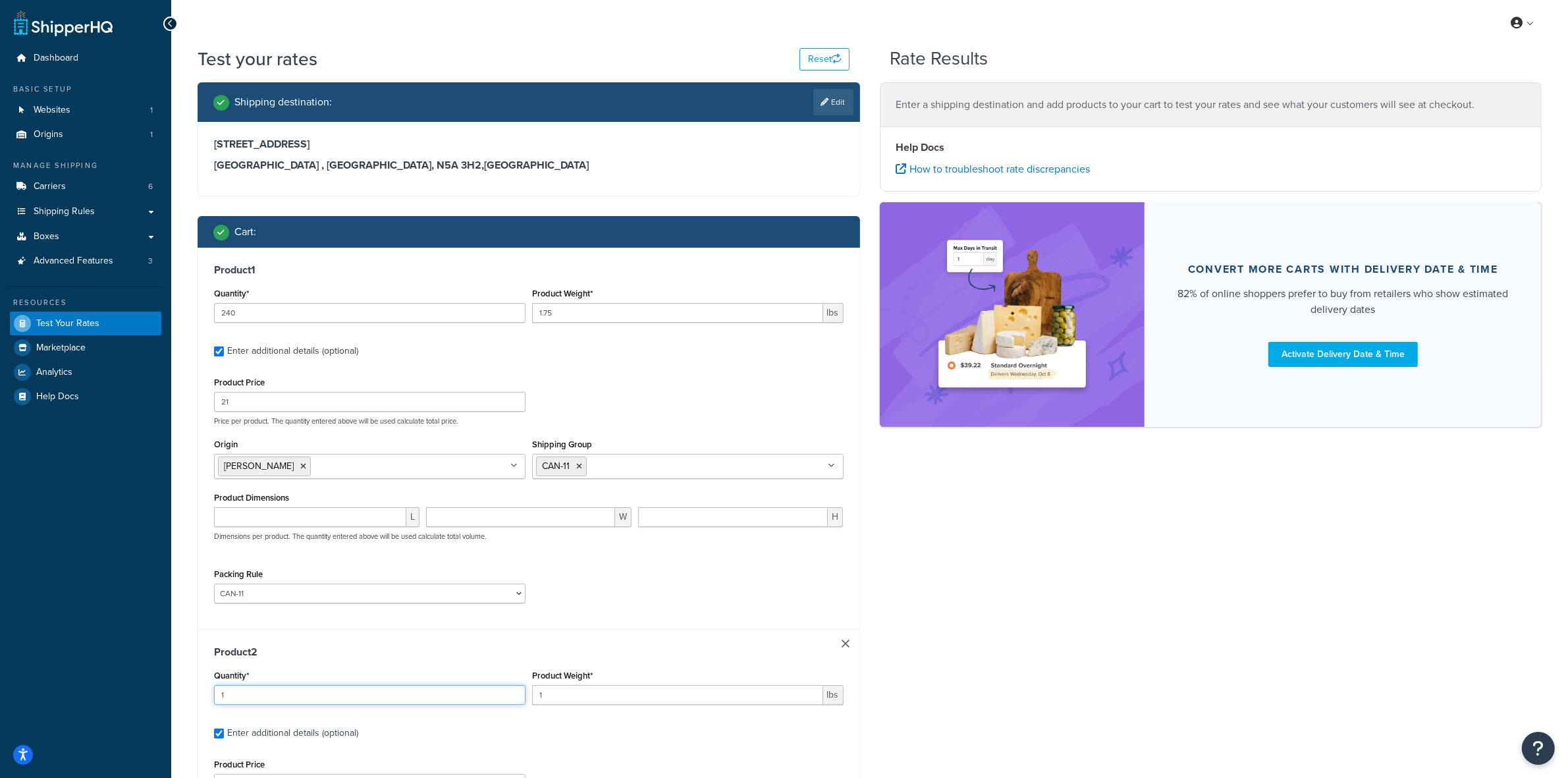
click at [231, 695] on input "1" at bounding box center [369, 694] width 311 height 20
type input "9"
type input "1.5"
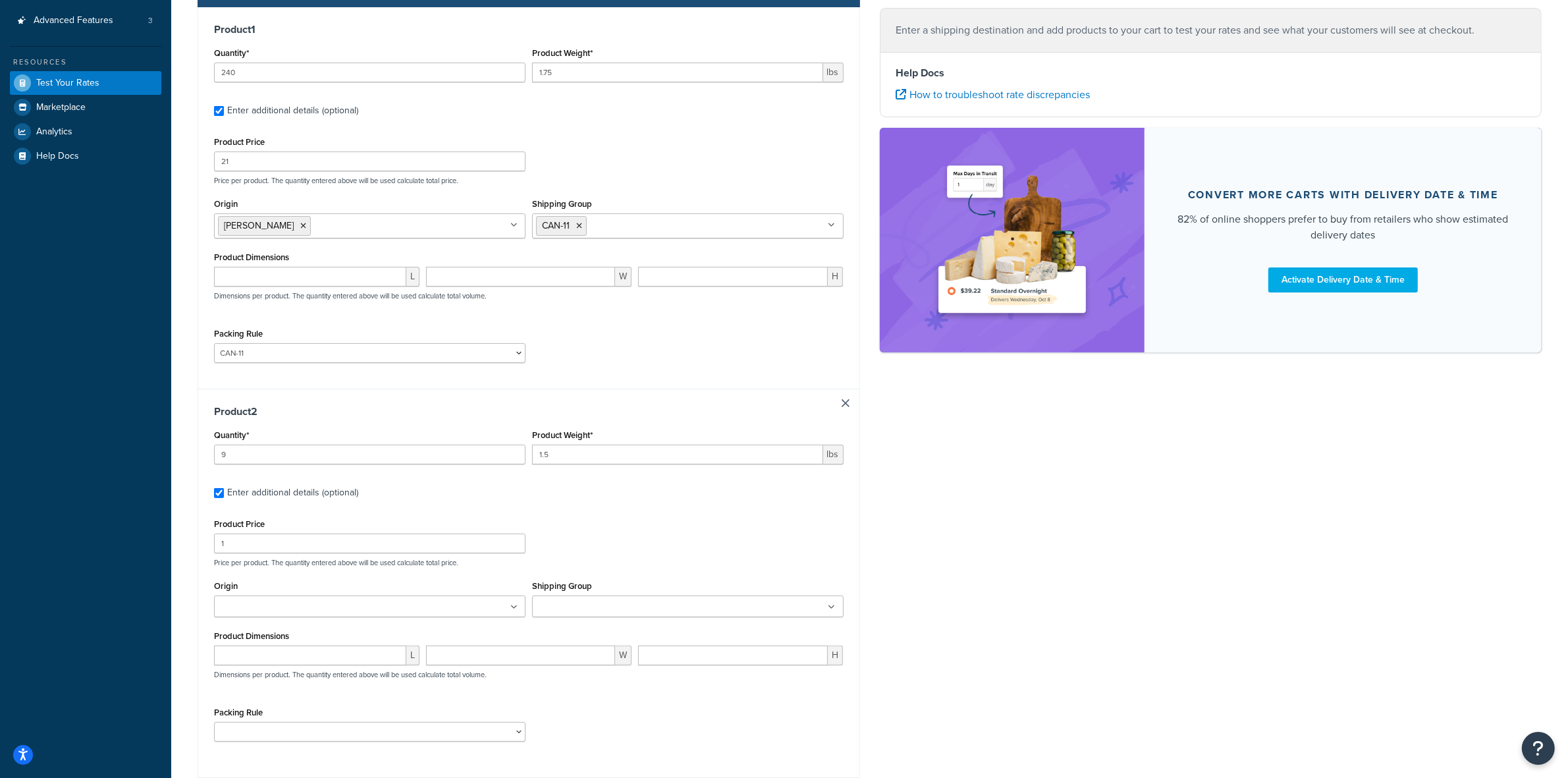
scroll to position [247, 0]
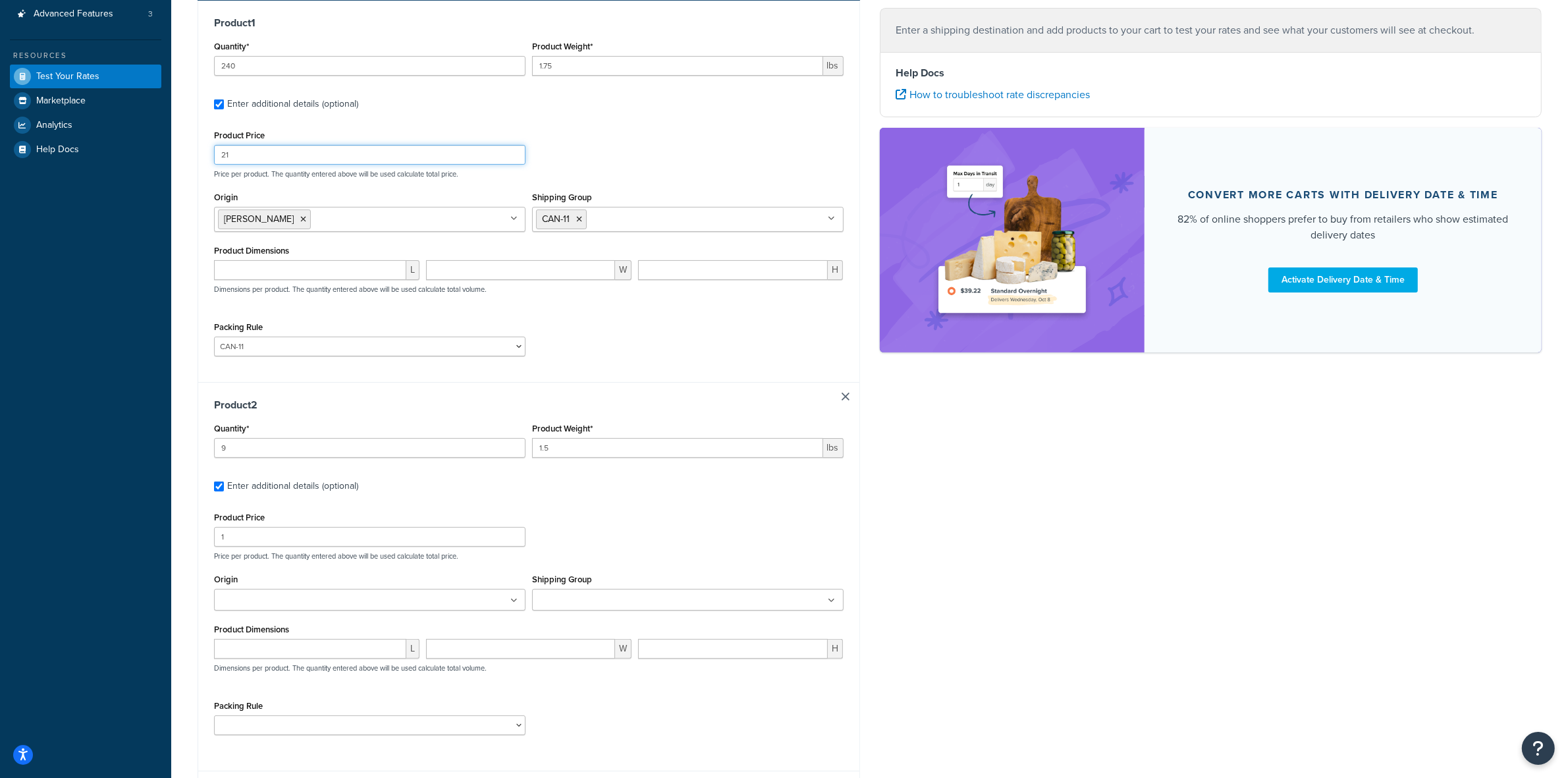
click at [245, 154] on input "21" at bounding box center [369, 154] width 311 height 20
type input "16.80"
click at [274, 528] on div "Product Price 1" at bounding box center [369, 527] width 311 height 38
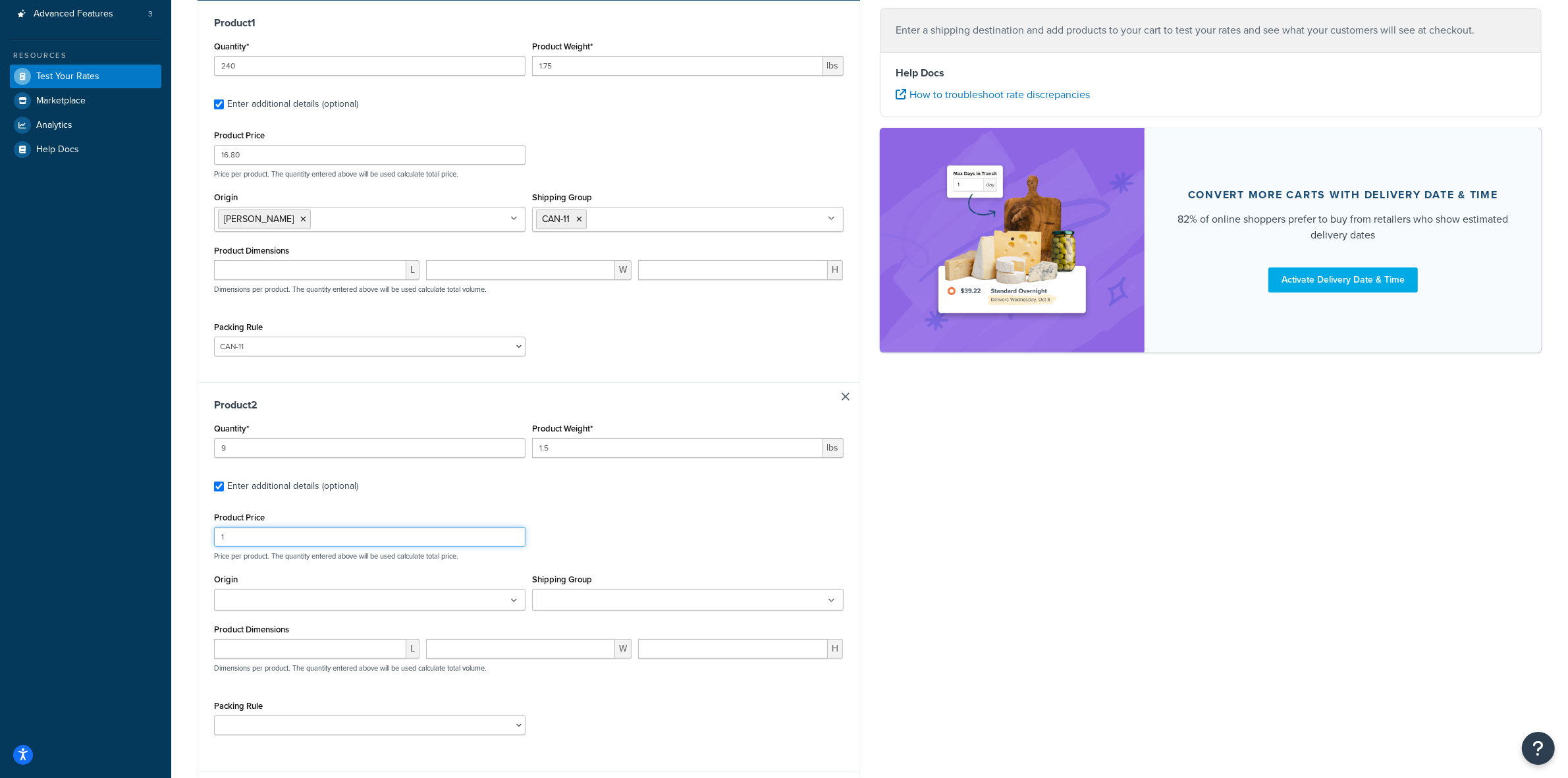
click at [272, 540] on input "1" at bounding box center [369, 536] width 311 height 20
type input "11.76"
click at [337, 598] on ul at bounding box center [369, 600] width 311 height 22
click at [597, 595] on input "Shipping Group" at bounding box center [594, 600] width 116 height 14
drag, startPoint x: 400, startPoint y: 699, endPoint x: 400, endPoint y: 713, distance: 14.0
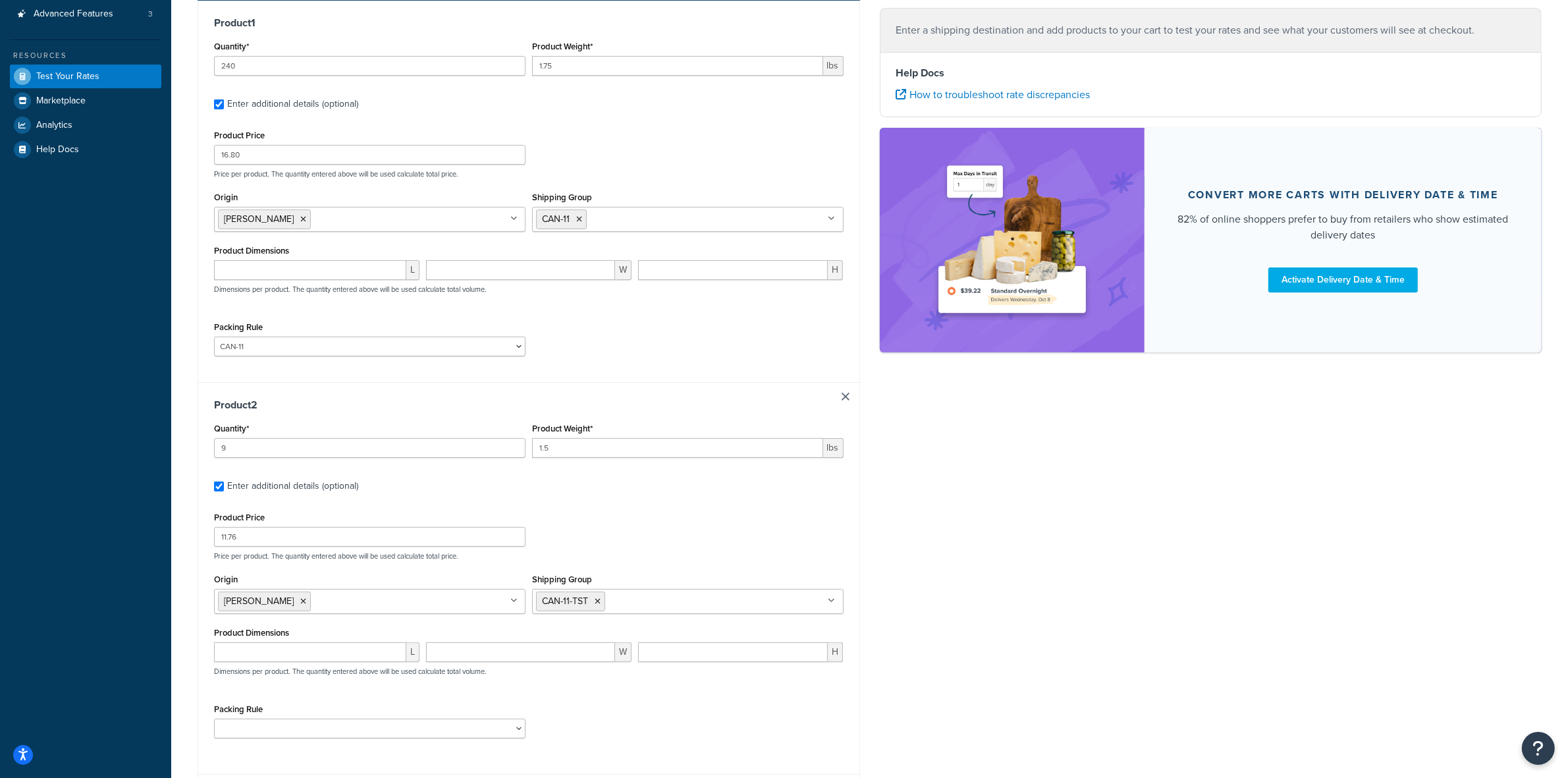
click at [400, 699] on div "Product Price 11.76 Price per product. The quantity entered above will be used …" at bounding box center [529, 628] width 630 height 239
click at [399, 737] on select "ACC-CCK ACC-LIN-CER/HANG ACC-NAIL BRUSH CAN-11 CAN-11-TST CAN-26 CAN-3 DIF-KIT …" at bounding box center [369, 728] width 311 height 20
select select "81543"
click at [214, 721] on select "ACC-CCK ACC-LIN-CER/HANG ACC-NAIL BRUSH CAN-11 CAN-11-TST CAN-26 CAN-3 DIF-KIT …" at bounding box center [369, 728] width 311 height 20
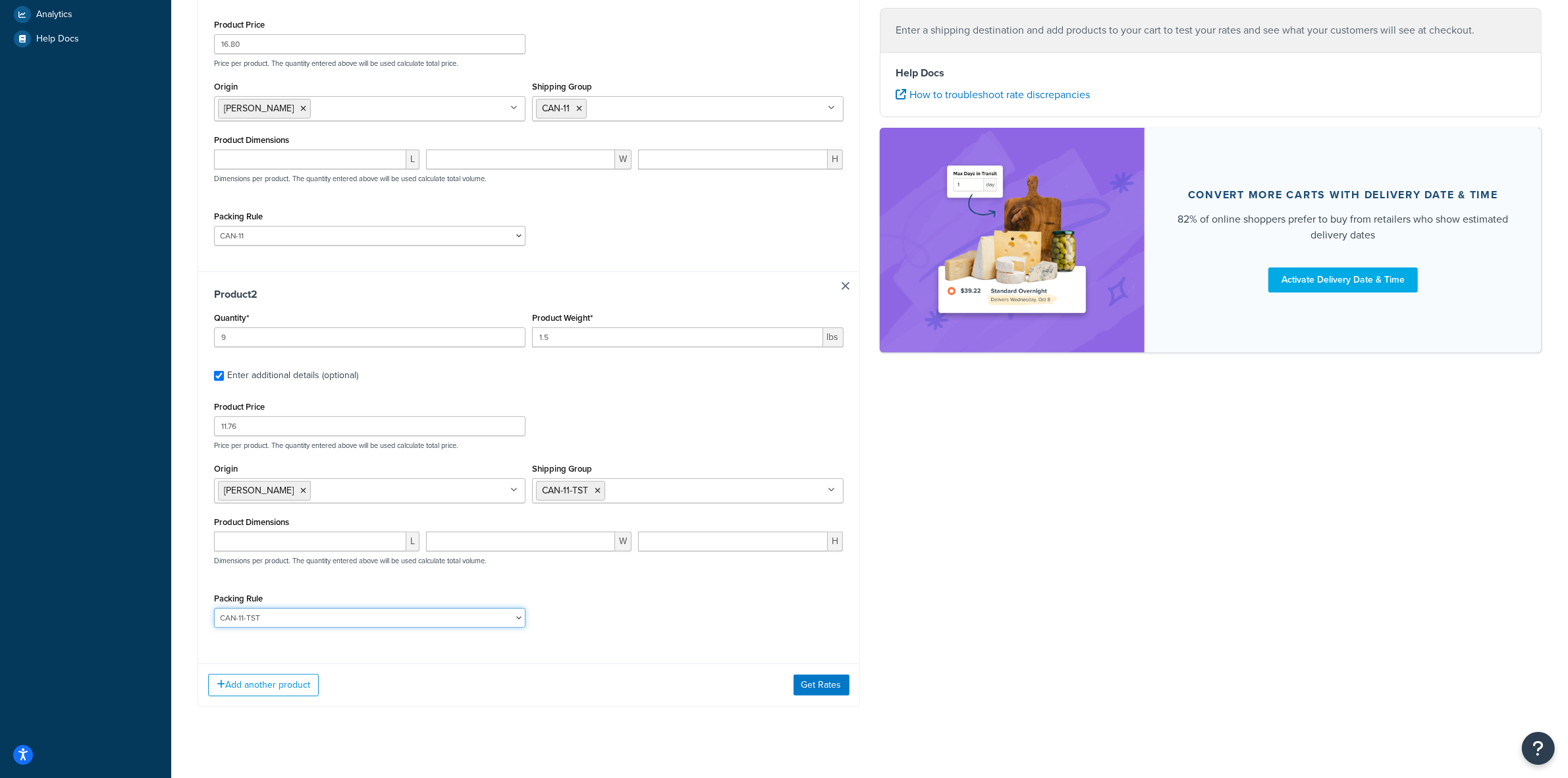
scroll to position [375, 0]
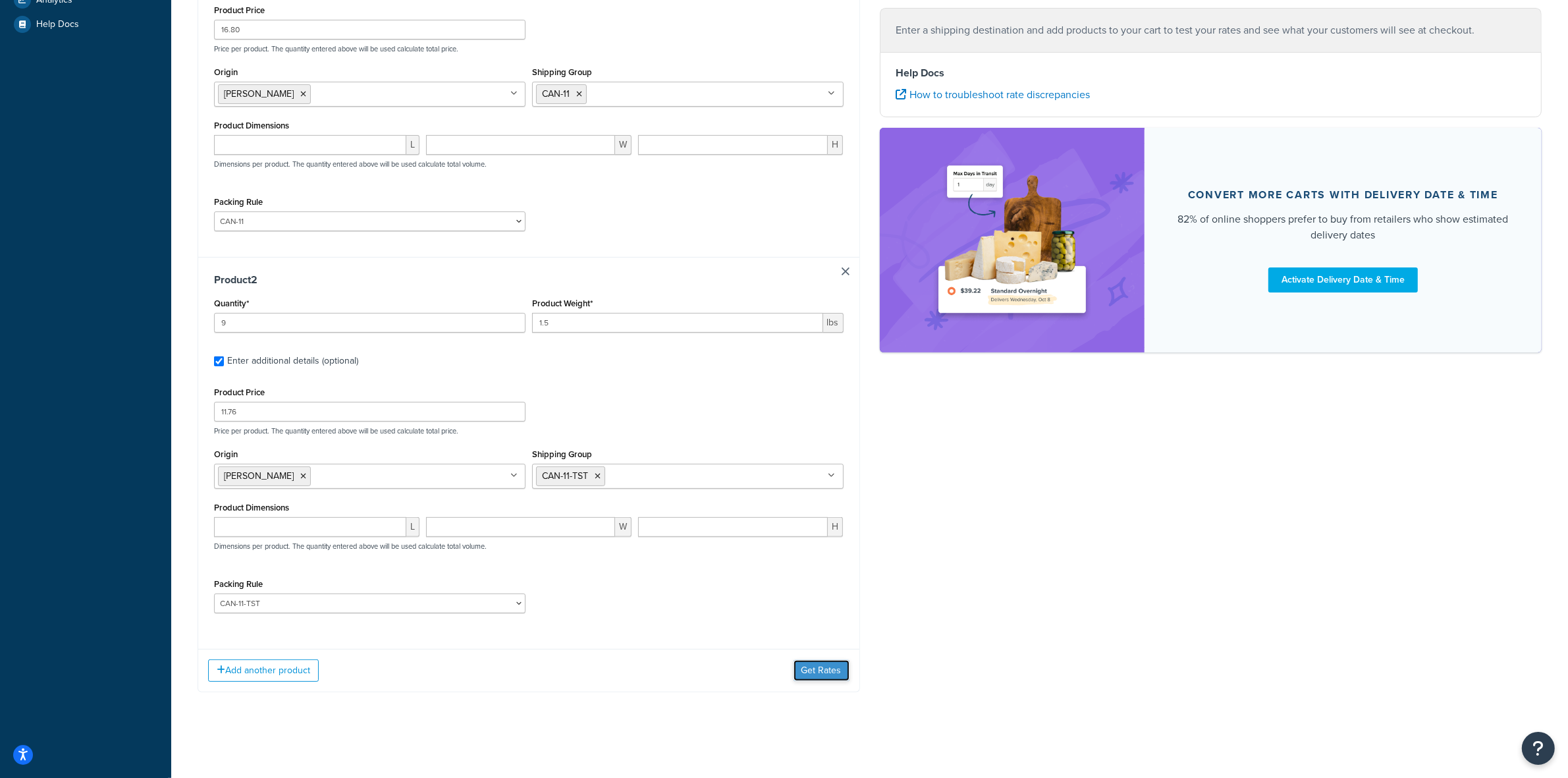
click at [812, 675] on button "Get Rates" at bounding box center [821, 670] width 56 height 21
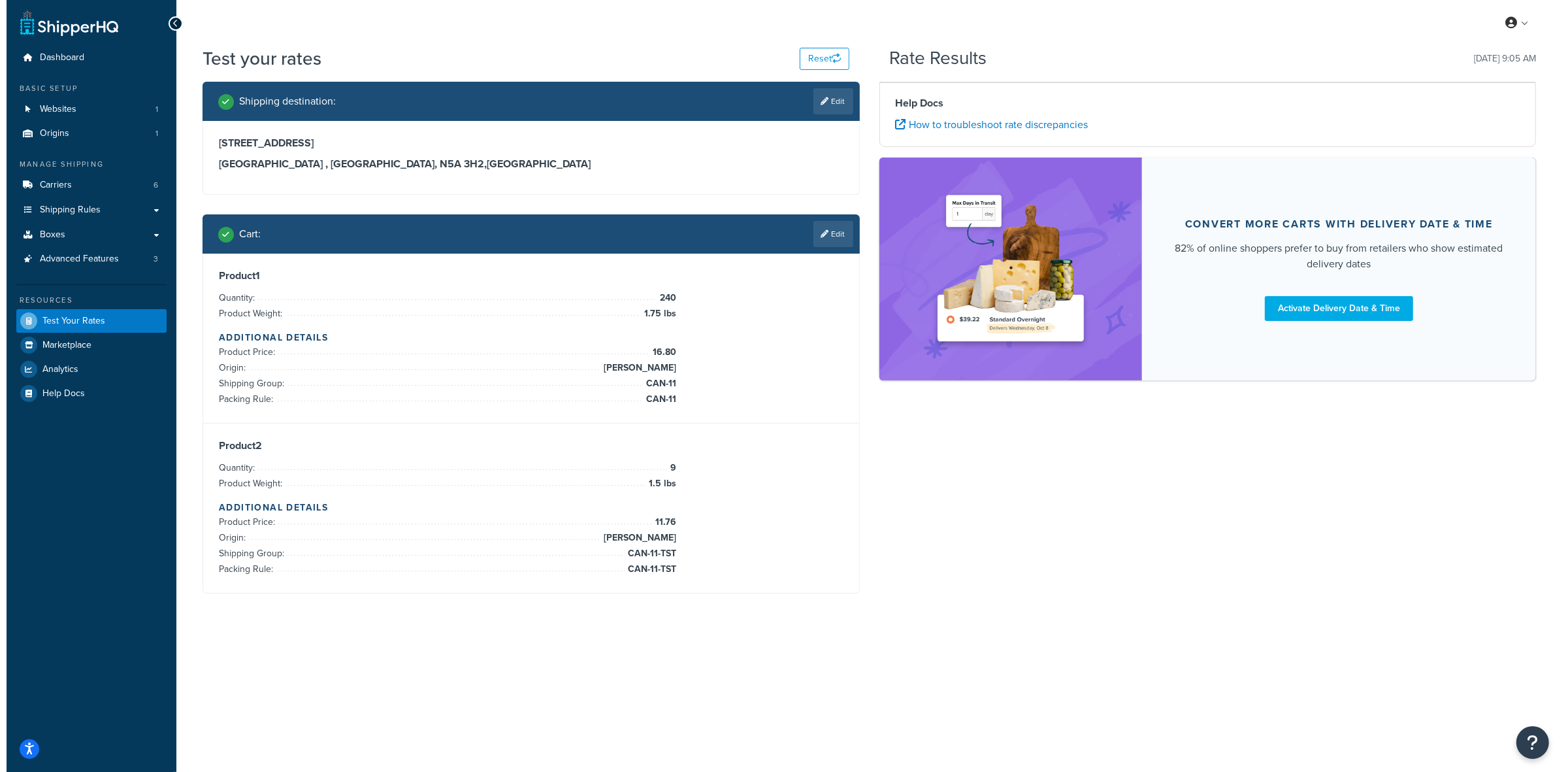
scroll to position [0, 0]
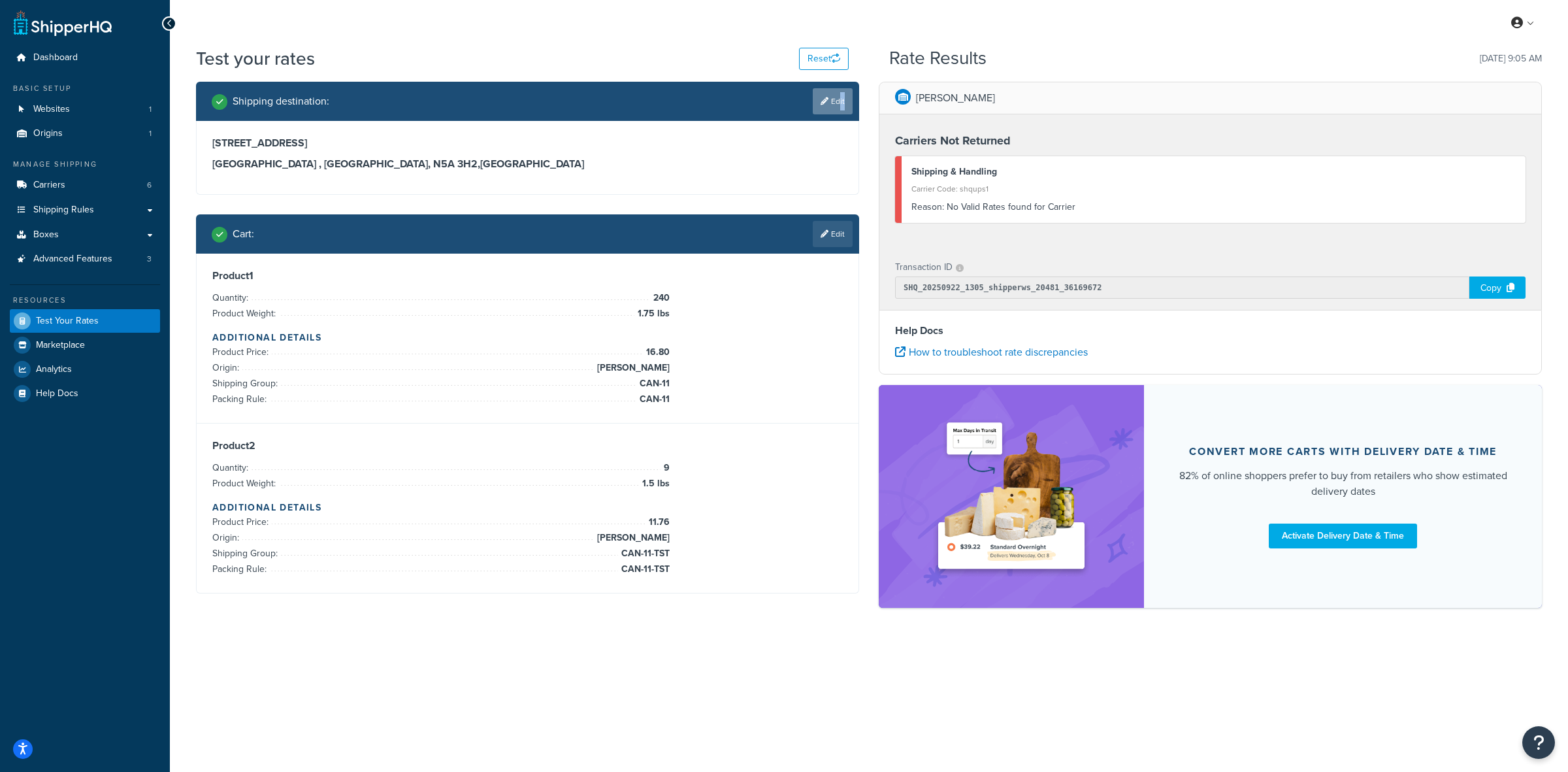
click at [837, 106] on link "Edit" at bounding box center [832, 101] width 40 height 26
select select "CA"
select select "ON"
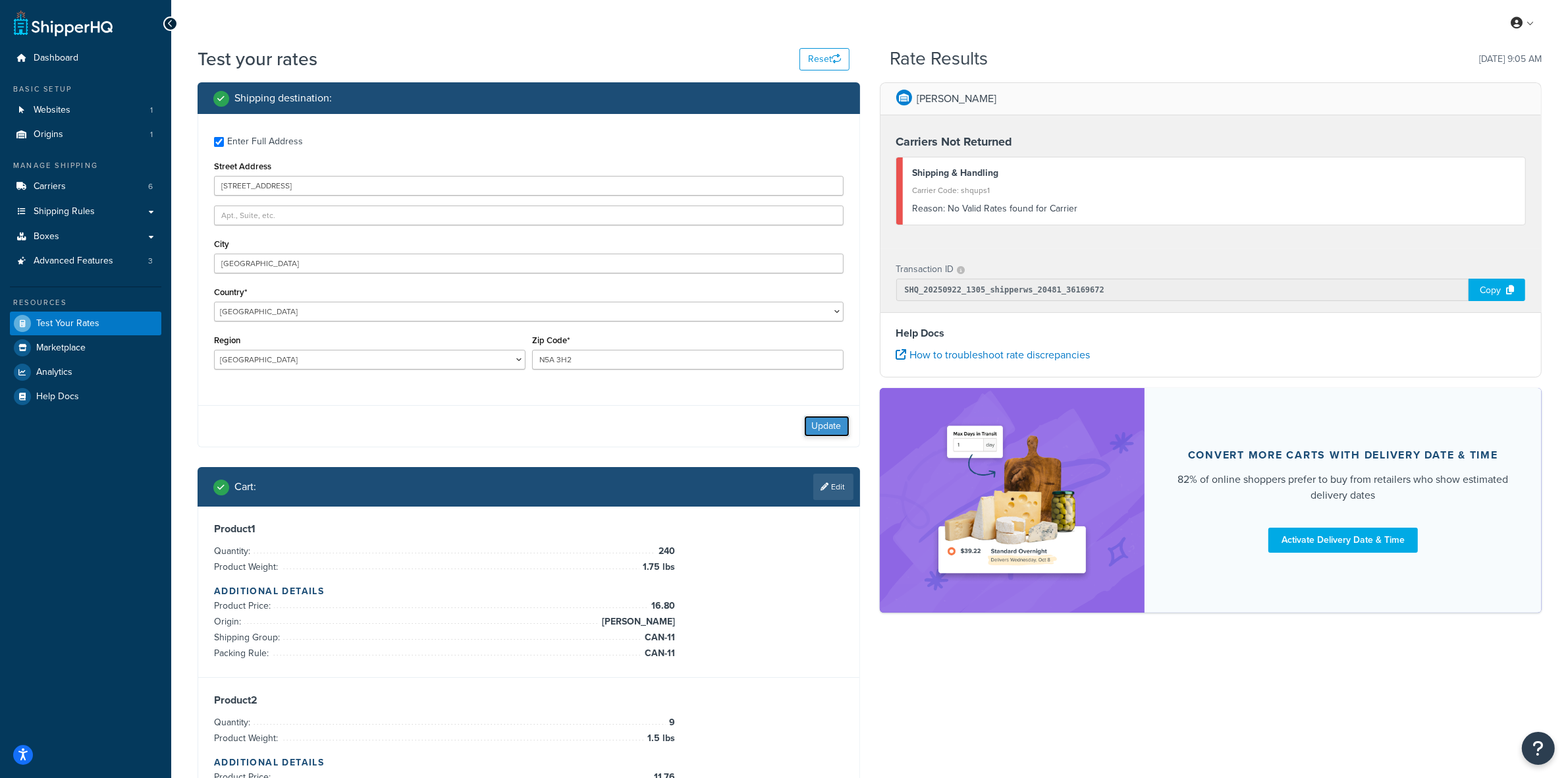
click at [822, 417] on button "Update" at bounding box center [827, 426] width 46 height 21
